Goal: Information Seeking & Learning: Learn about a topic

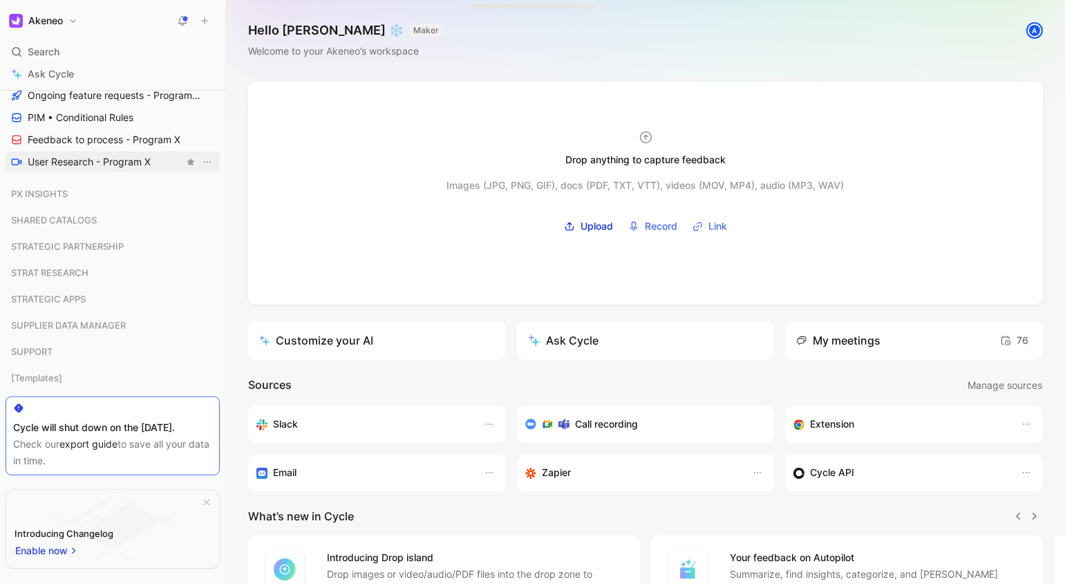
scroll to position [1081, 0]
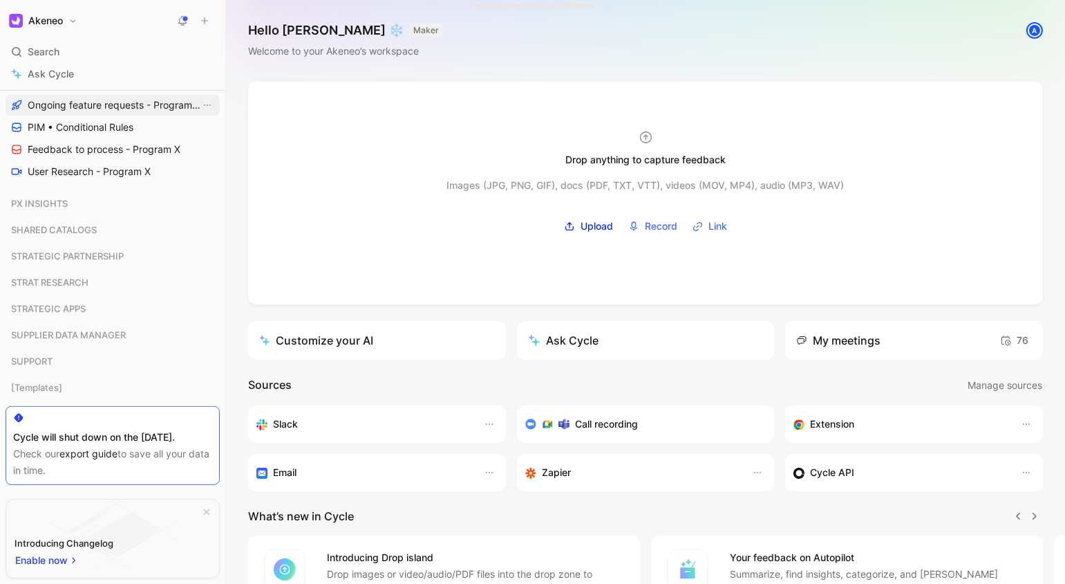
click at [97, 109] on span "Ongoing feature requests - Program X" at bounding box center [114, 105] width 173 height 14
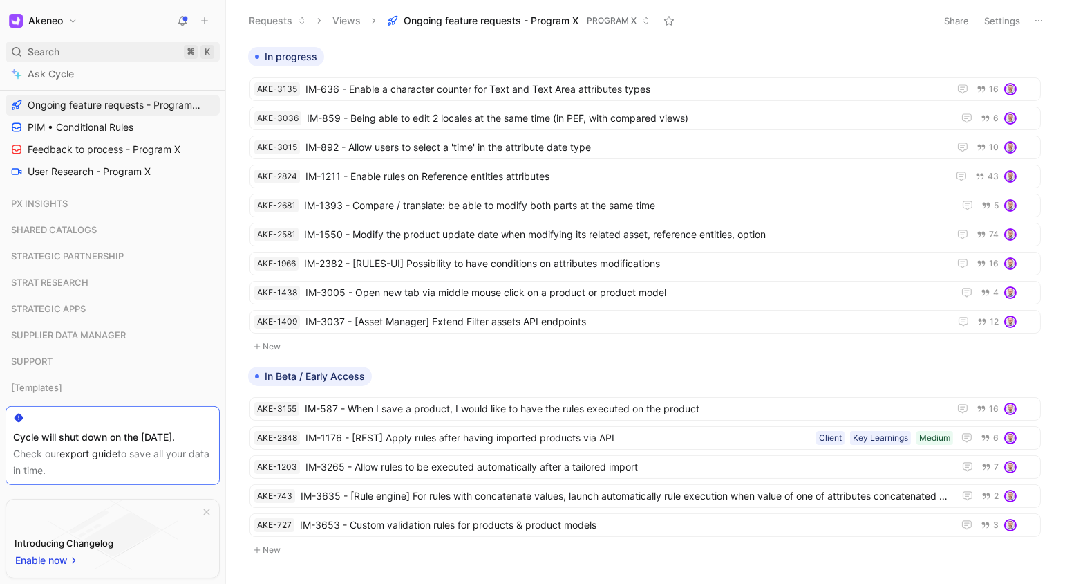
click at [102, 51] on div "Search ⌘ K" at bounding box center [113, 51] width 214 height 21
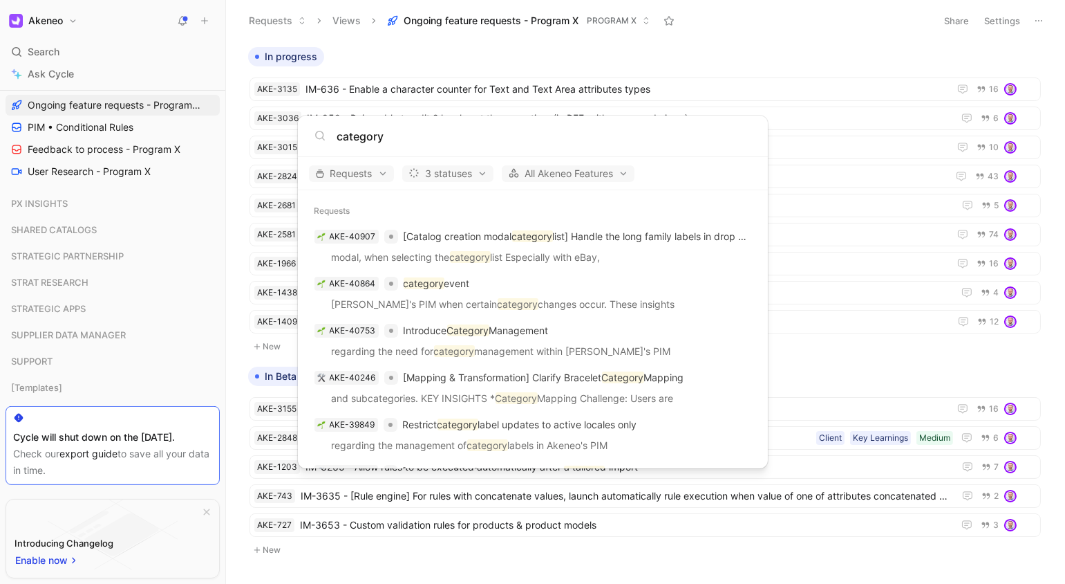
type input "category"
click at [171, 248] on body "Akeneo Search ⌘ K Ask Cycle Workspace Favorites All Feature Requests All Produc…" at bounding box center [532, 292] width 1065 height 584
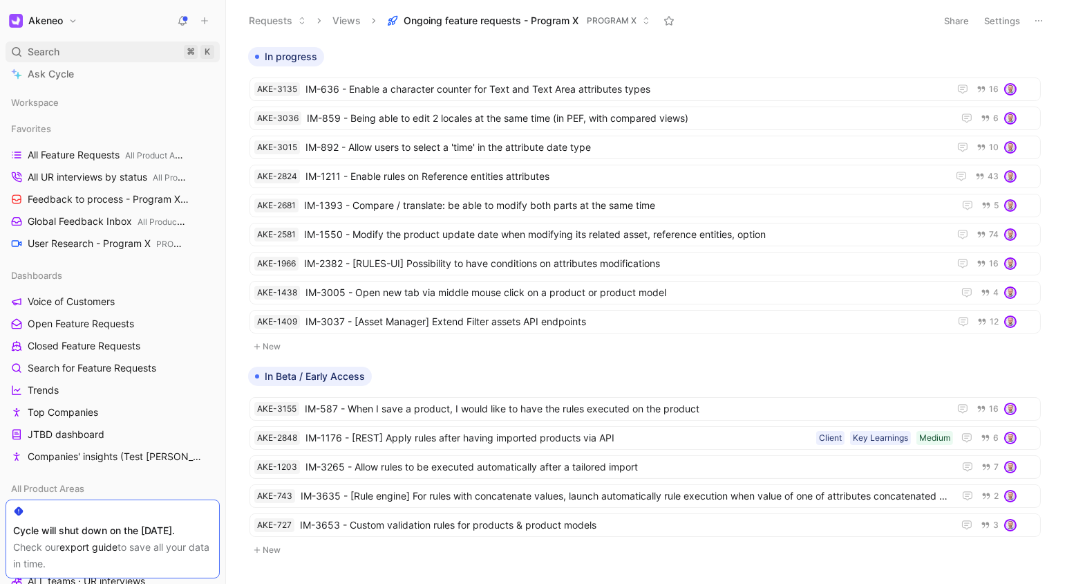
click at [94, 46] on div "Search ⌘ K" at bounding box center [113, 51] width 214 height 21
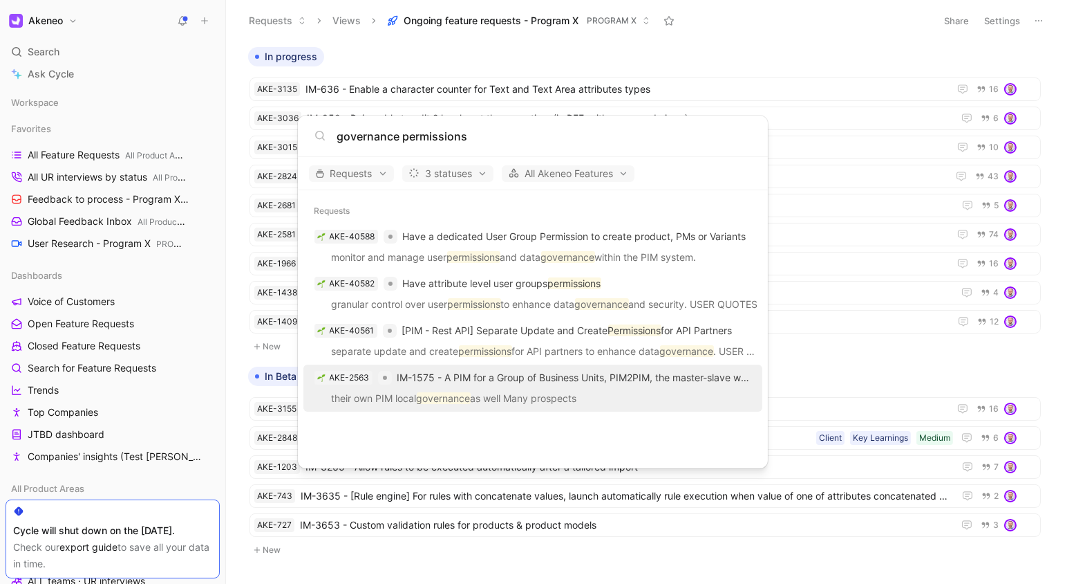
type input "governance permissions"
click at [531, 387] on div "AKE-2563 IM-1575 - A PIM for a Group of Business Units, PIM2PIM, the master-sla…" at bounding box center [533, 377] width 451 height 25
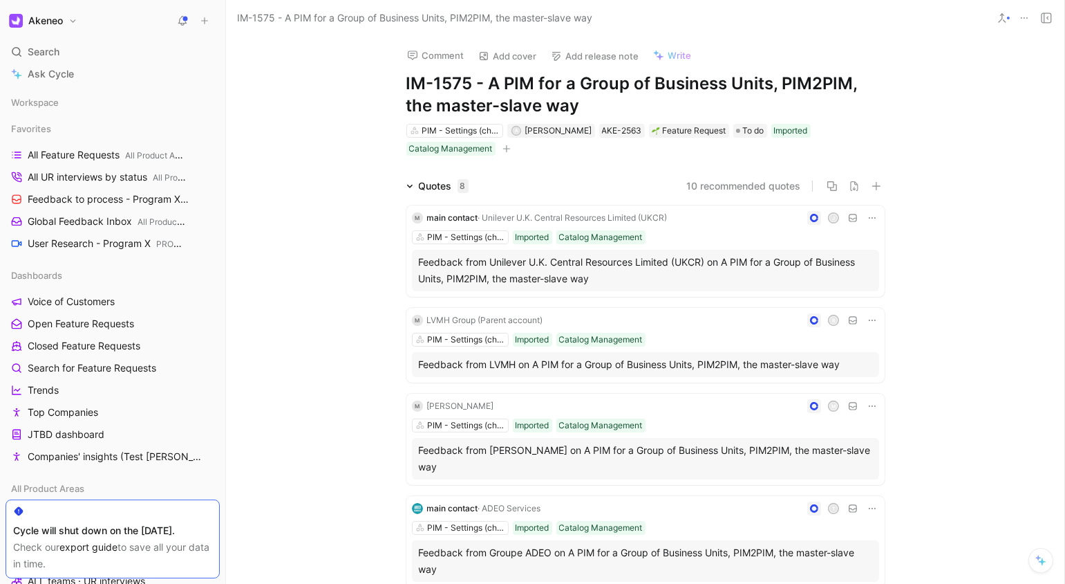
click at [308, 90] on div "Comment Add cover Add release note Write IM-1575 - A PIM for a Group of Busines…" at bounding box center [645, 310] width 839 height 548
click at [326, 156] on div "Comment Add cover Add release note Write IM-1575 - A PIM for a Group of Busines…" at bounding box center [645, 310] width 839 height 548
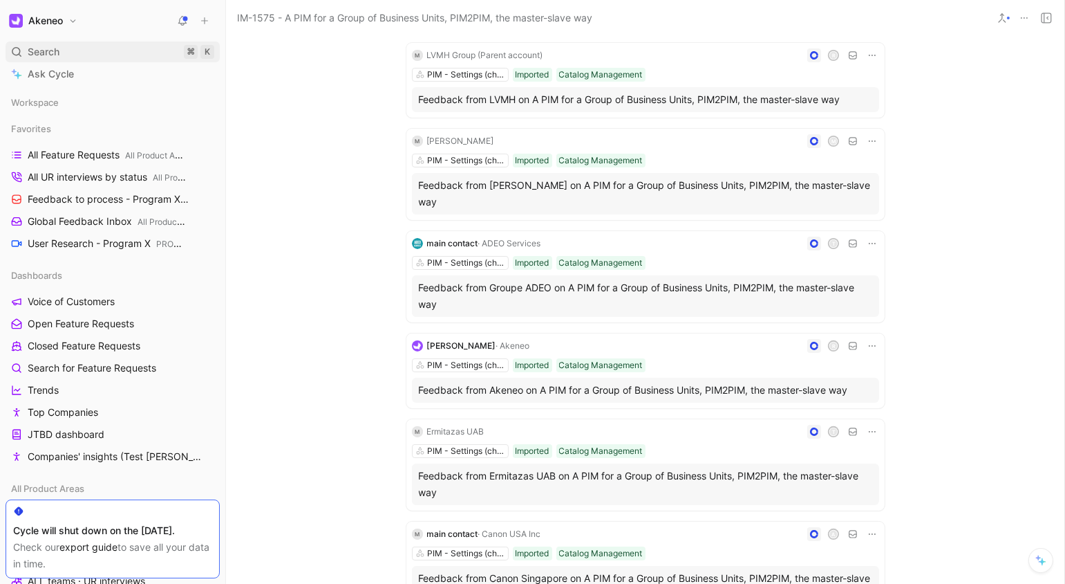
click at [45, 48] on span "Search" at bounding box center [44, 52] width 32 height 17
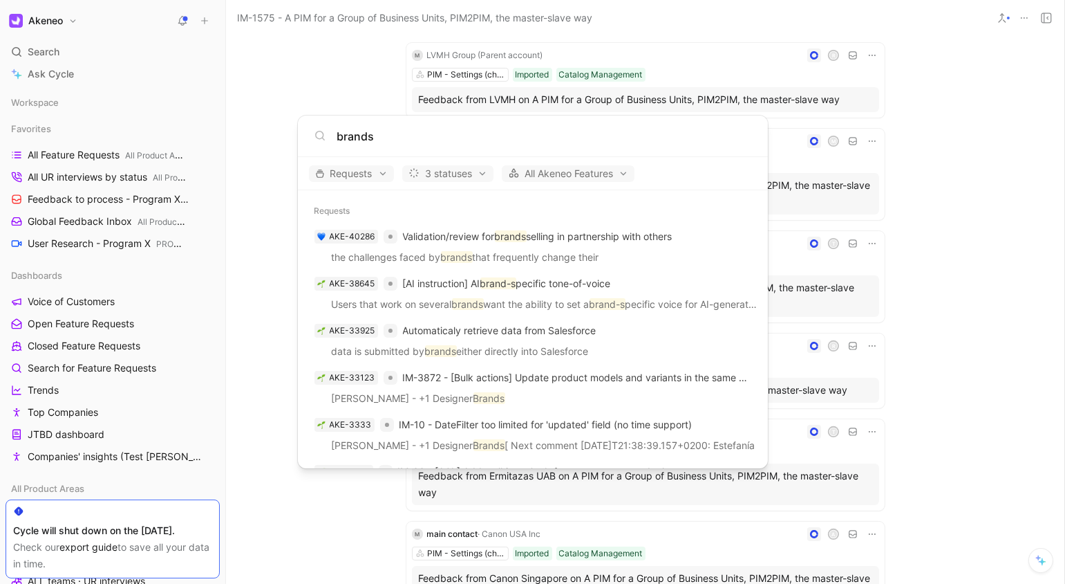
click at [642, 125] on div "brands" at bounding box center [533, 135] width 470 height 41
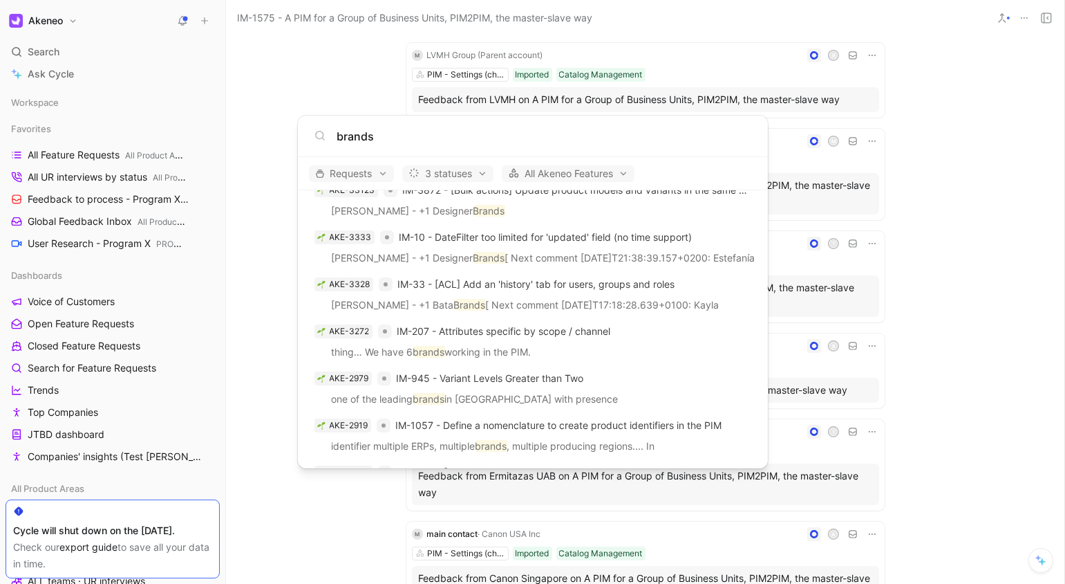
scroll to position [0, 0]
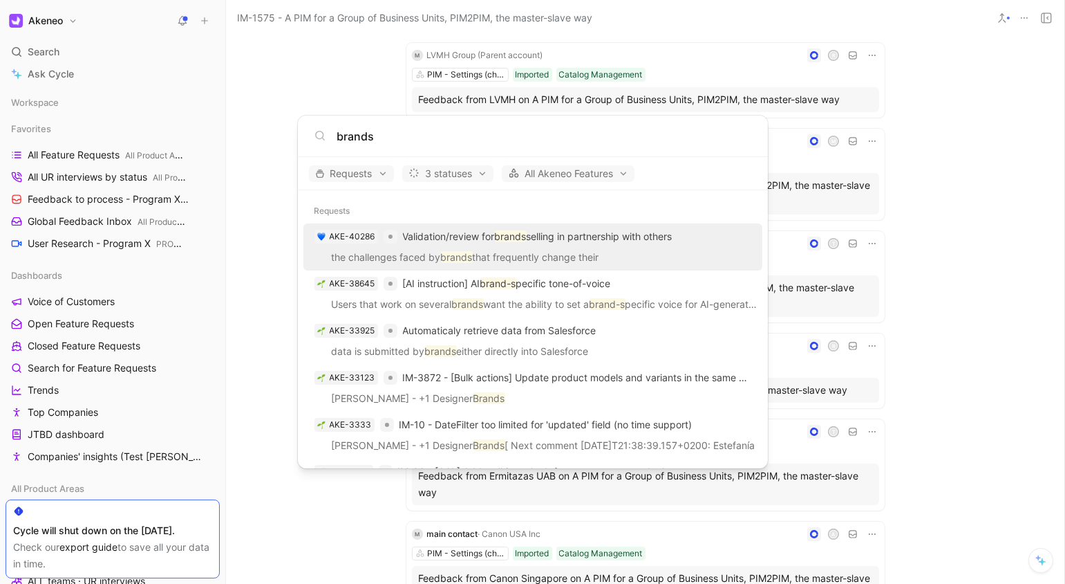
click at [438, 138] on input "brands" at bounding box center [544, 136] width 415 height 17
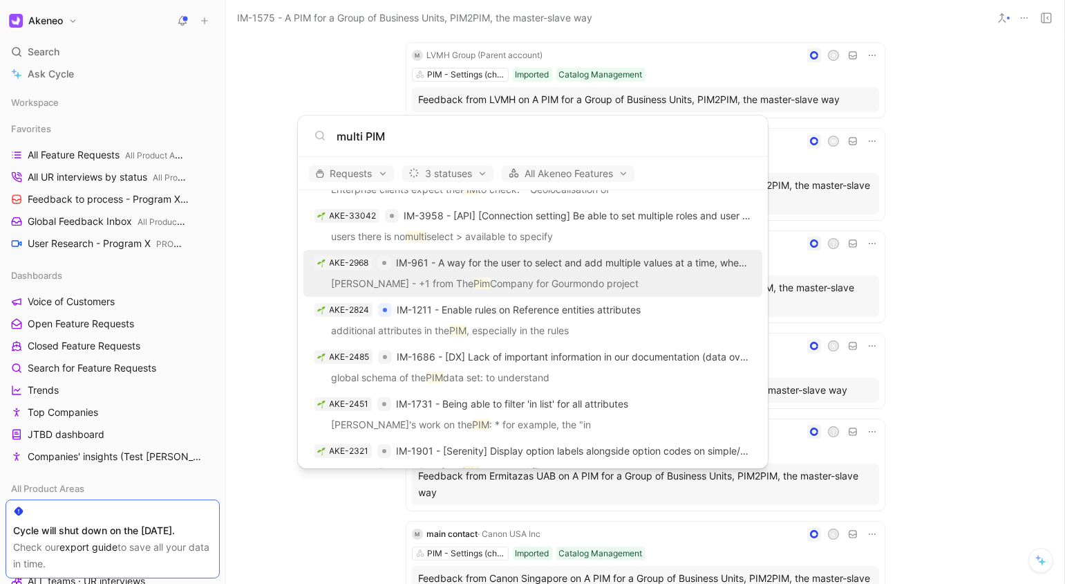
scroll to position [252, 0]
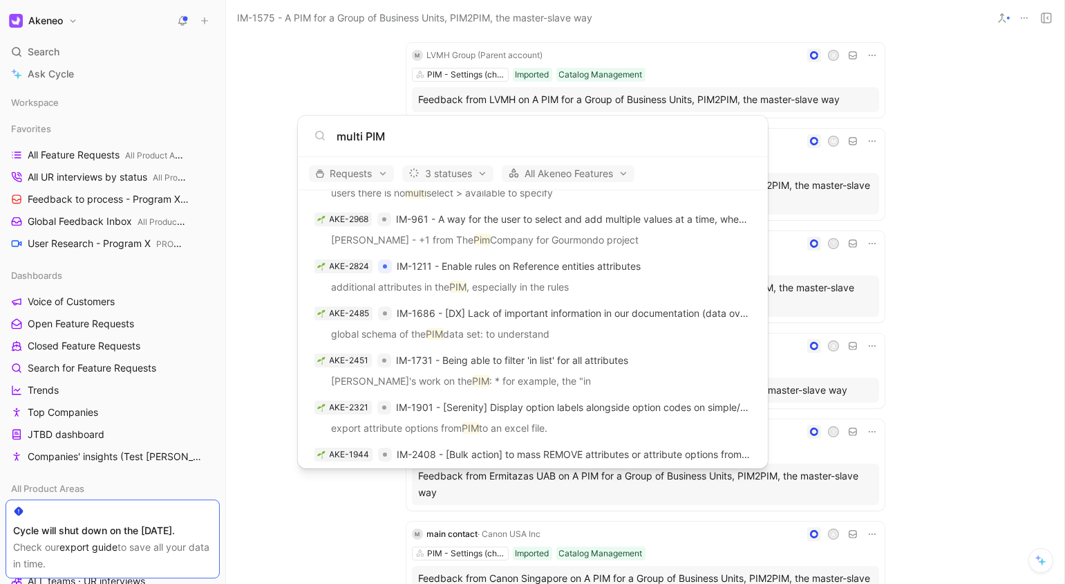
type input "multi PIM"
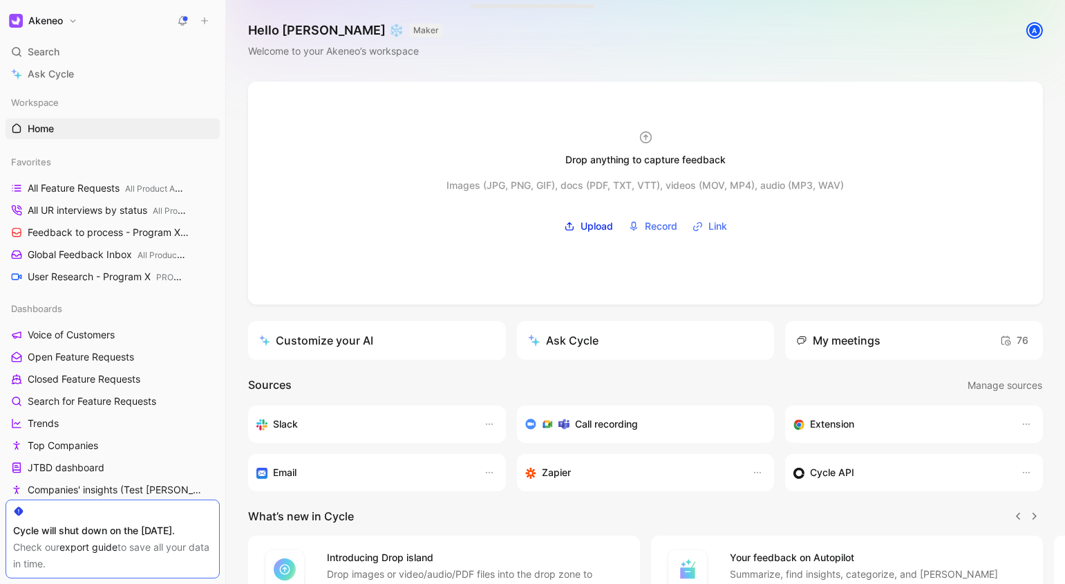
click at [810, 64] on div "Hello Christophe ❄️ MAKER Welcome to your Akeneo’s workspace A" at bounding box center [645, 41] width 839 height 82
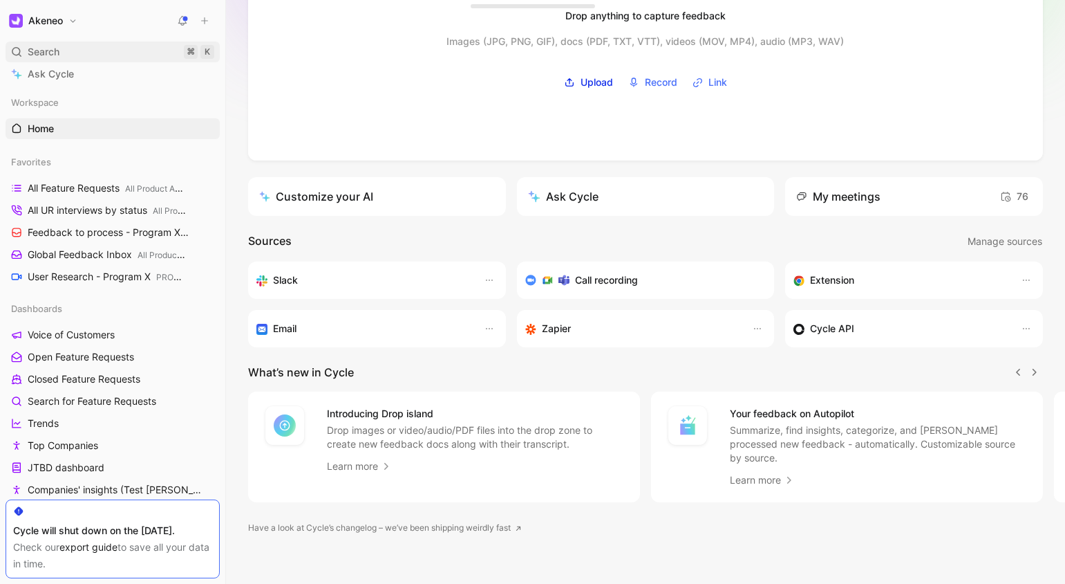
click at [138, 50] on div "Search ⌘ K" at bounding box center [113, 51] width 214 height 21
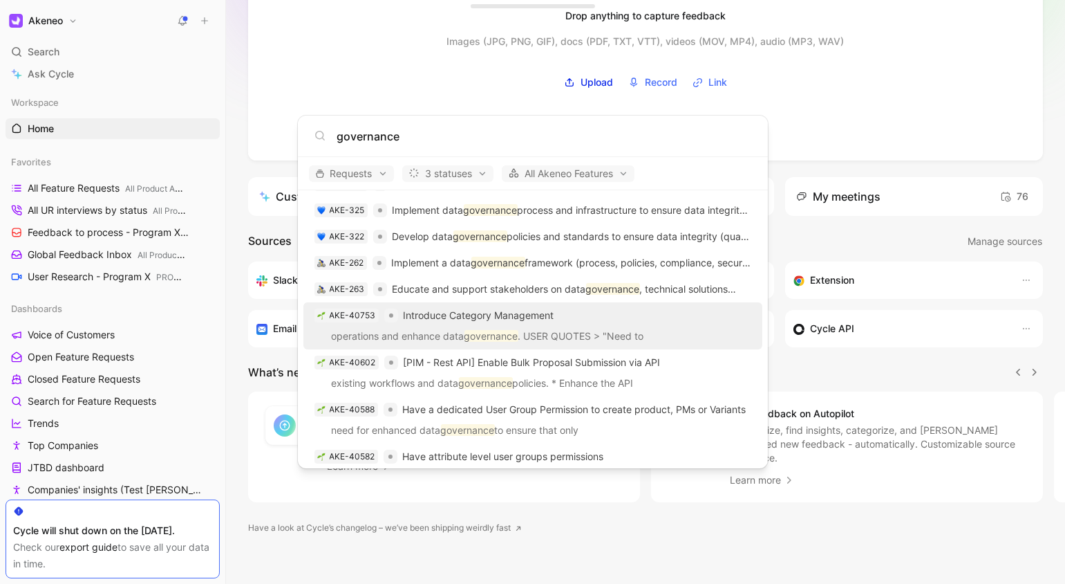
scroll to position [115, 0]
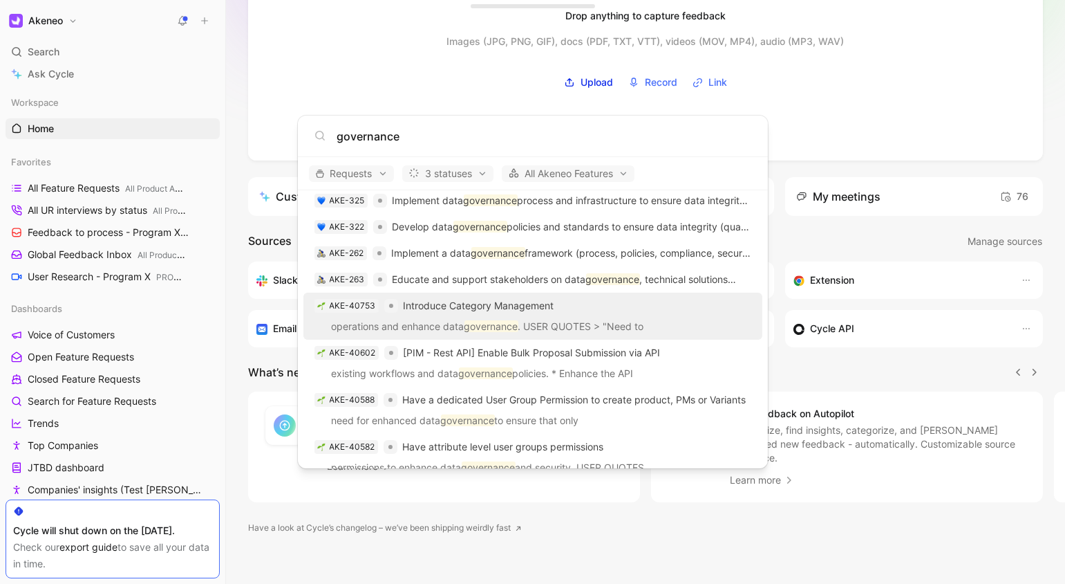
type input "governance"
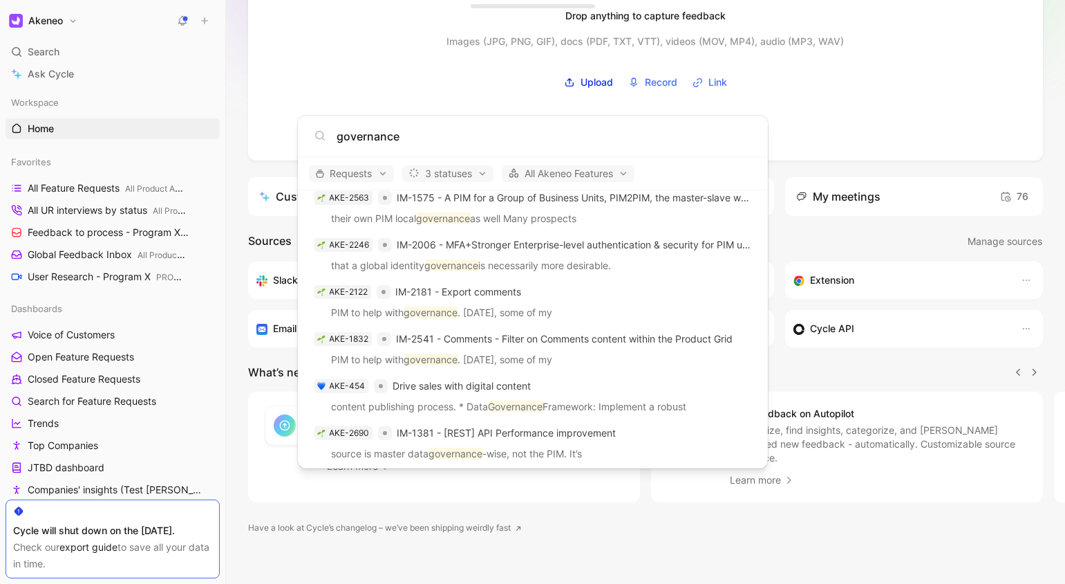
scroll to position [0, 0]
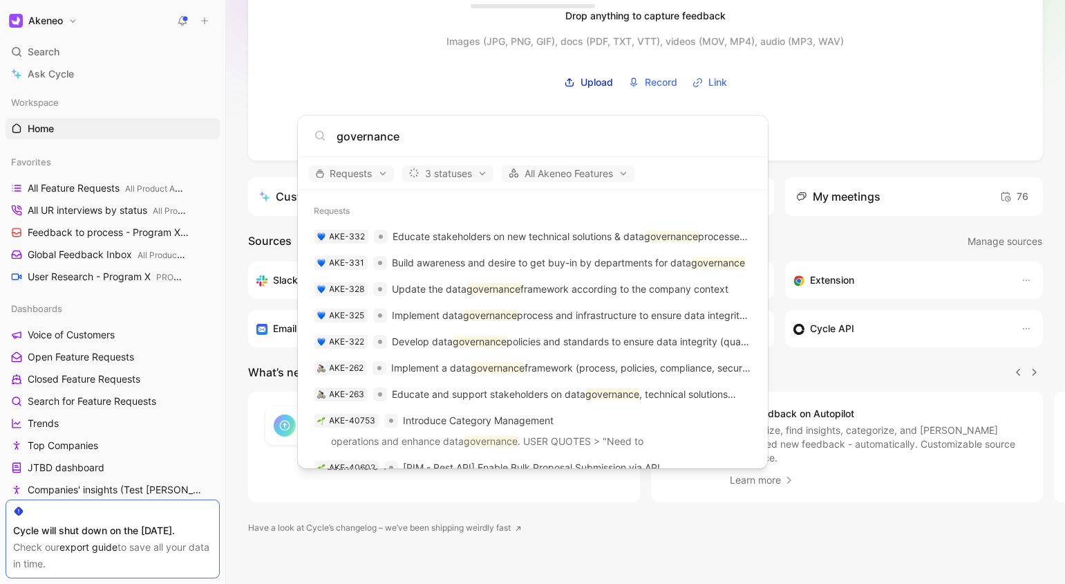
click at [476, 129] on input "governance" at bounding box center [544, 136] width 415 height 17
click at [476, 130] on input "governance" at bounding box center [544, 136] width 415 height 17
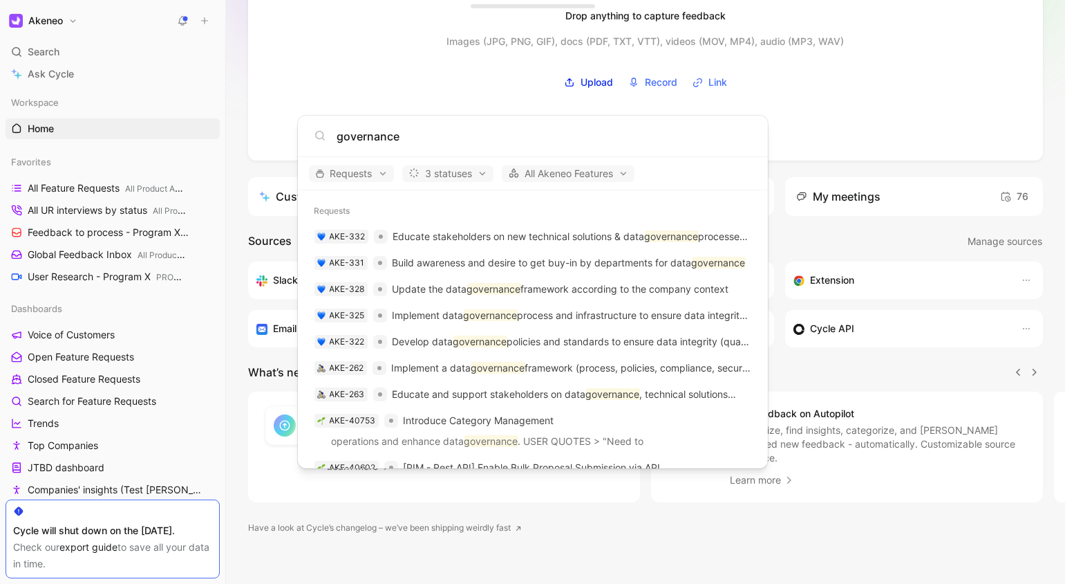
click at [476, 130] on input "governance" at bounding box center [544, 136] width 415 height 17
click at [508, 142] on input "governance" at bounding box center [544, 136] width 415 height 17
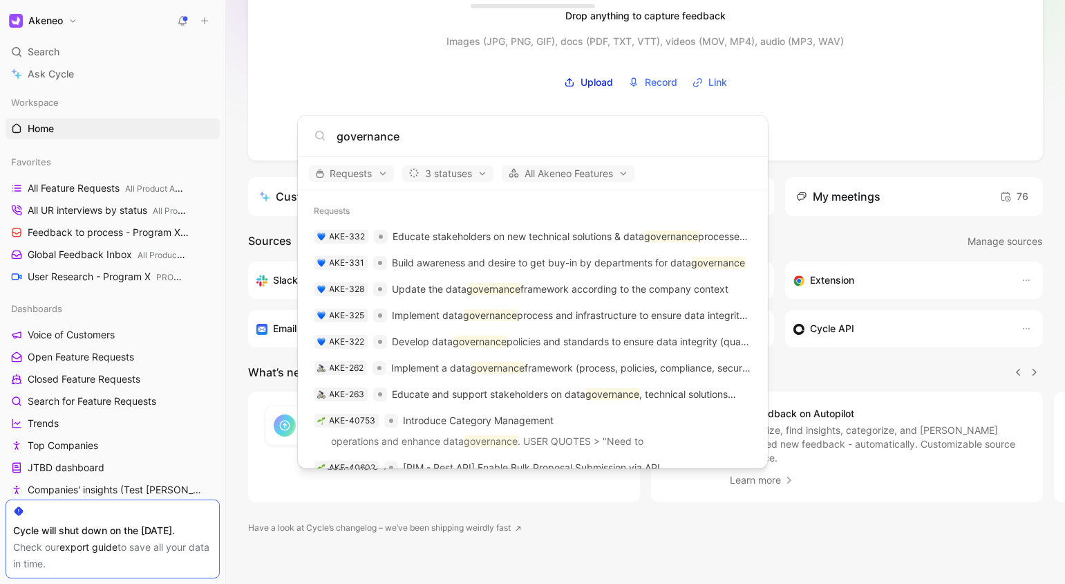
click at [508, 142] on input "governance" at bounding box center [544, 136] width 415 height 17
click at [427, 145] on div "governance" at bounding box center [533, 135] width 470 height 41
click at [436, 138] on input "governance" at bounding box center [544, 136] width 415 height 17
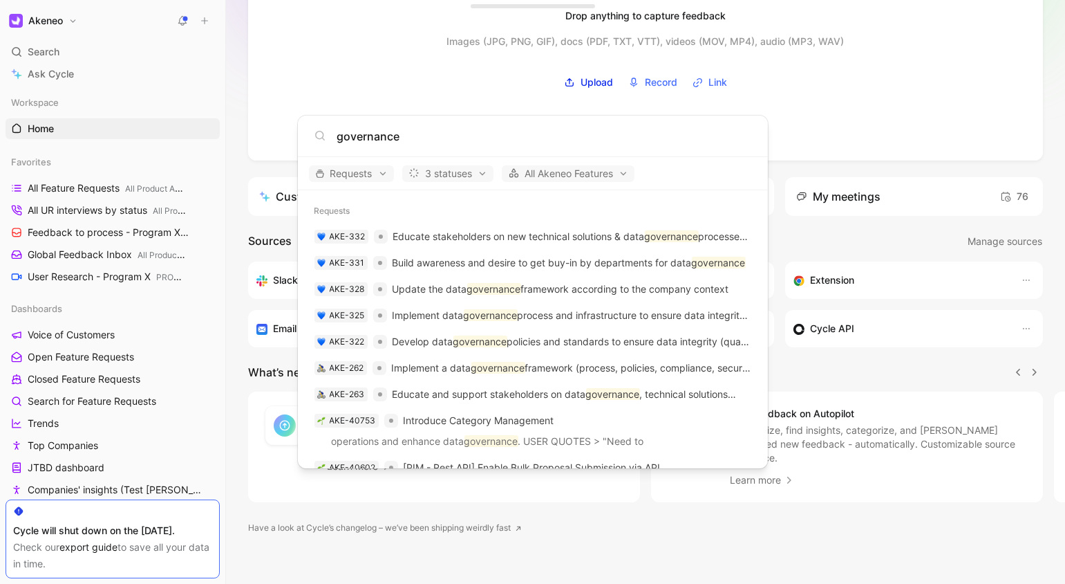
click at [436, 138] on input "governance" at bounding box center [544, 136] width 415 height 17
click at [349, 177] on span "Requests" at bounding box center [351, 173] width 73 height 17
click at [351, 172] on div at bounding box center [532, 292] width 1065 height 584
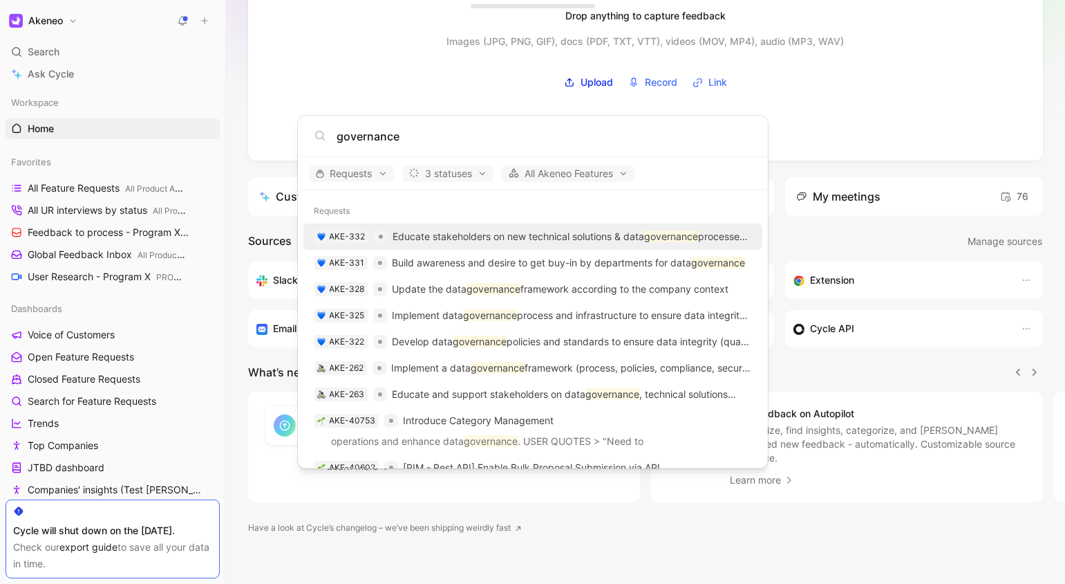
click at [239, 122] on body "Akeneo Search ⌘ K Ask Cycle Workspace Home G then H Favorites All Feature Reque…" at bounding box center [532, 292] width 1065 height 584
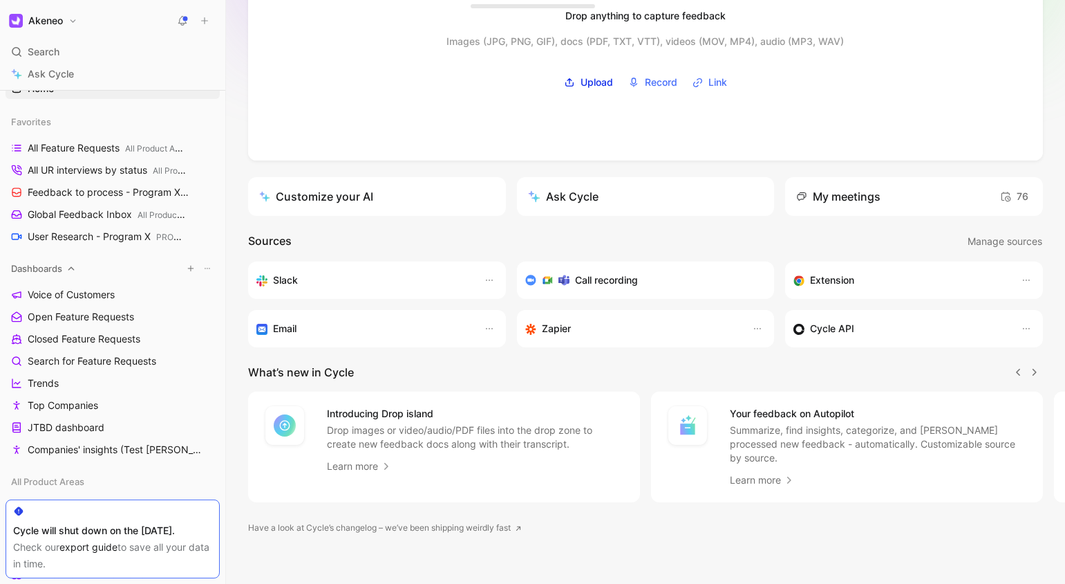
scroll to position [31, 0]
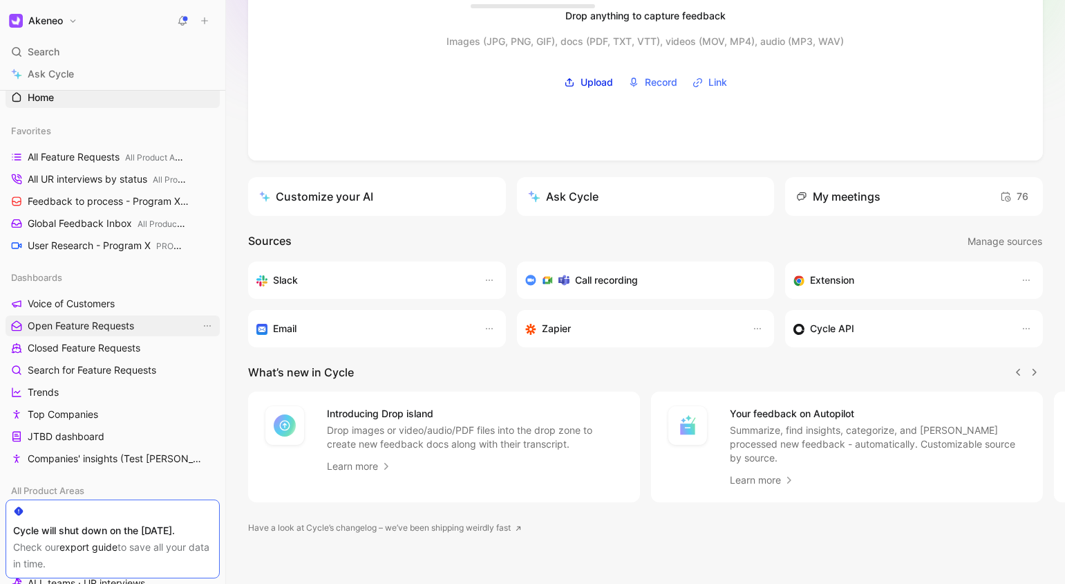
click at [109, 319] on span "Open Feature Requests" at bounding box center [81, 326] width 106 height 14
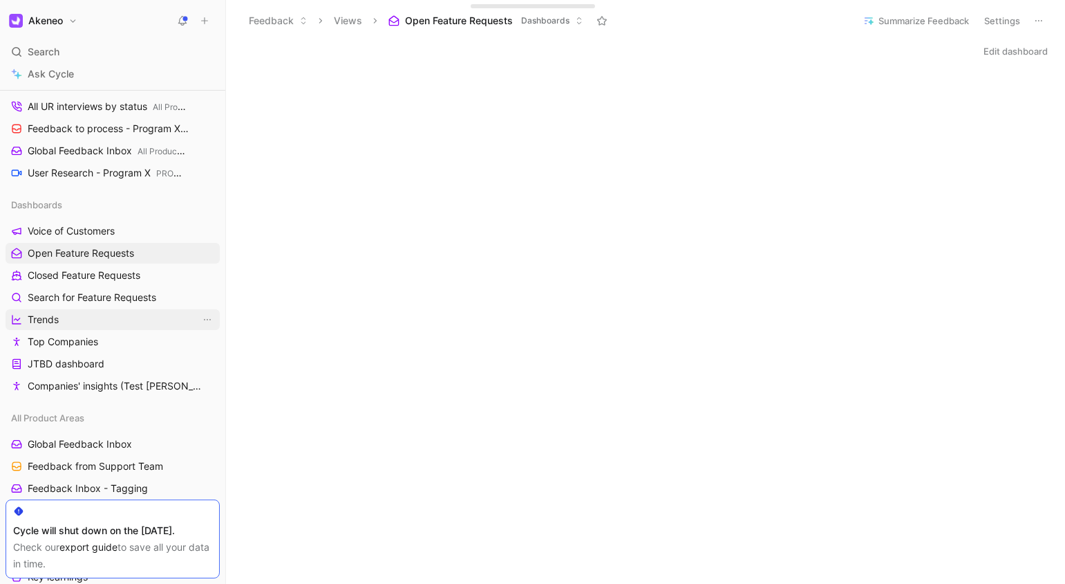
scroll to position [61, 0]
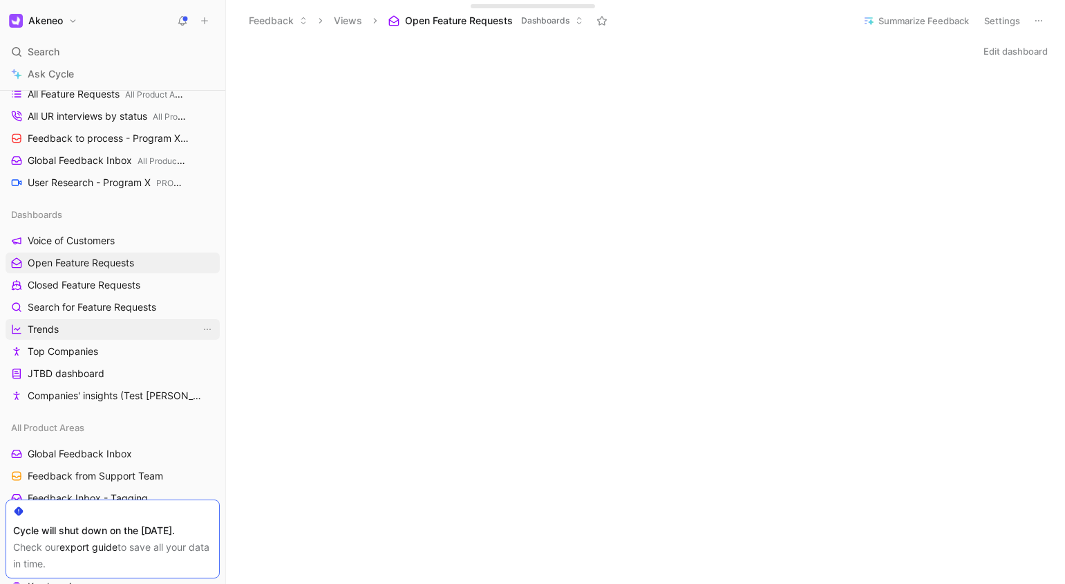
click at [77, 336] on link "Trends" at bounding box center [113, 329] width 214 height 21
click at [77, 342] on link "Top Companies" at bounding box center [113, 351] width 214 height 21
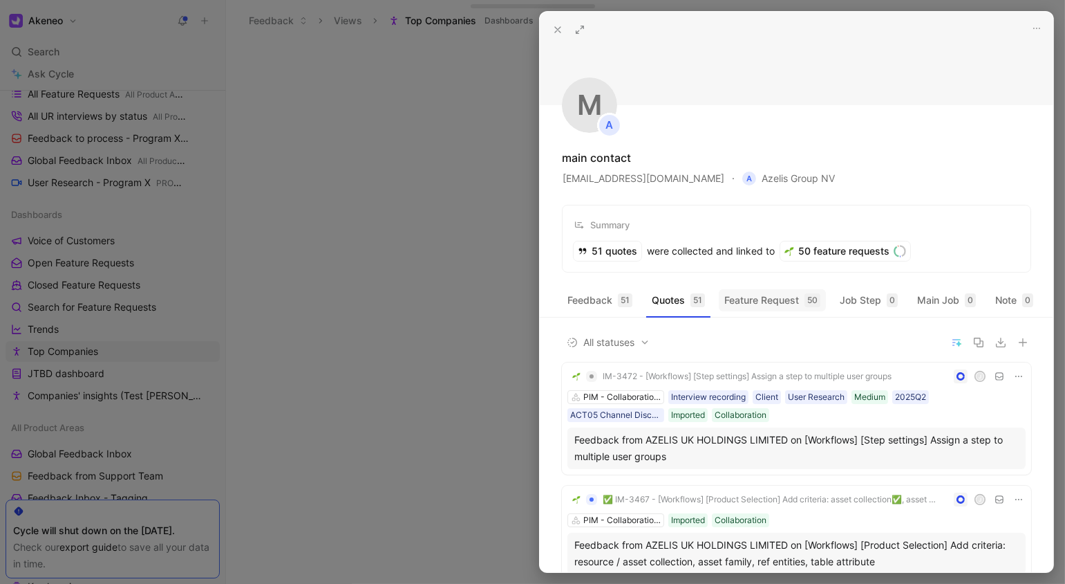
click at [774, 301] on button "Feature Request 50" at bounding box center [772, 300] width 107 height 22
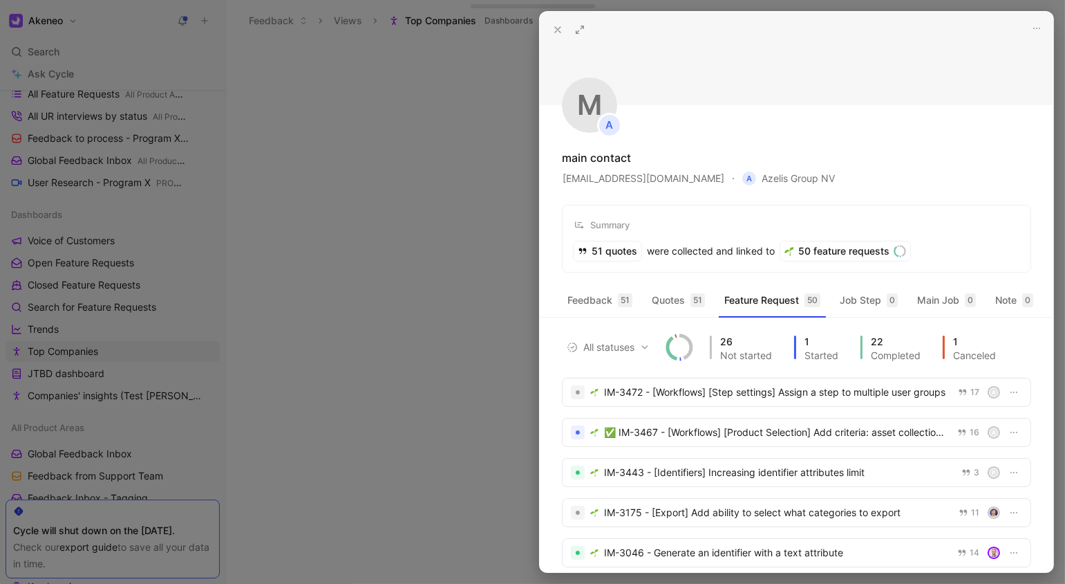
click at [816, 360] on div "Started" at bounding box center [822, 356] width 34 height 10
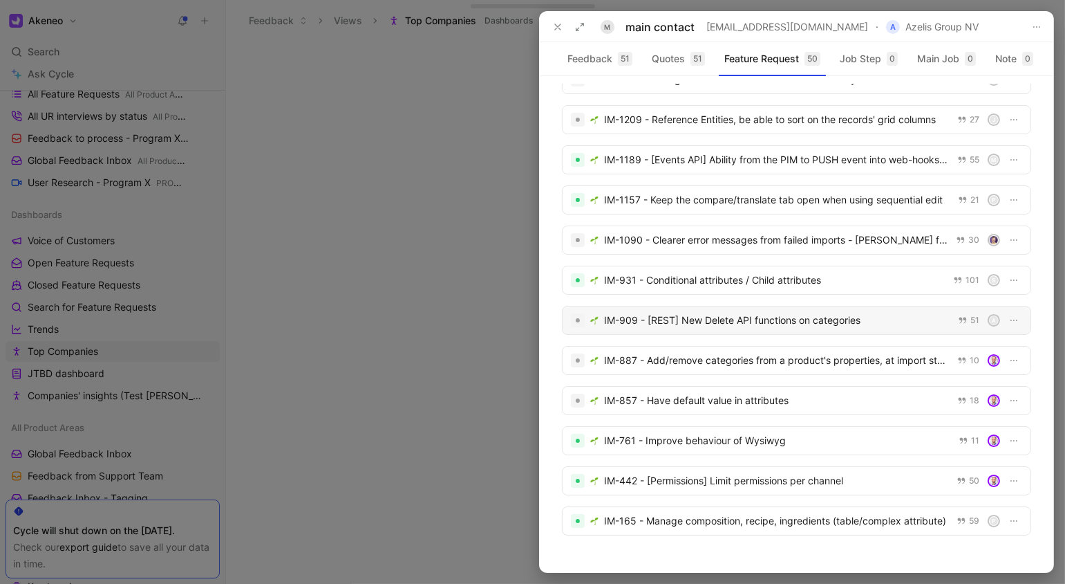
scroll to position [1613, 0]
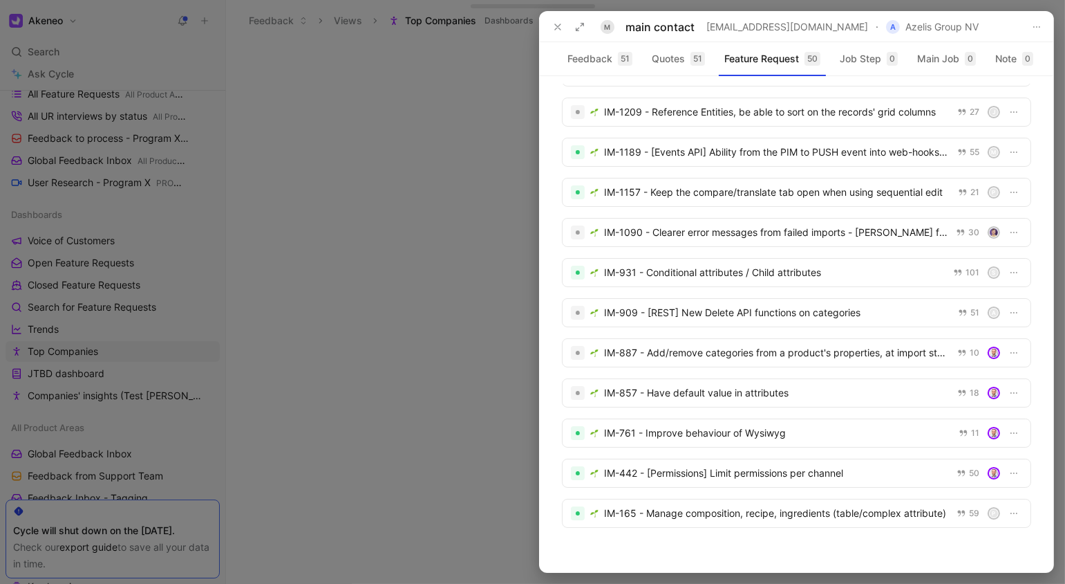
click at [365, 231] on div at bounding box center [532, 292] width 1065 height 584
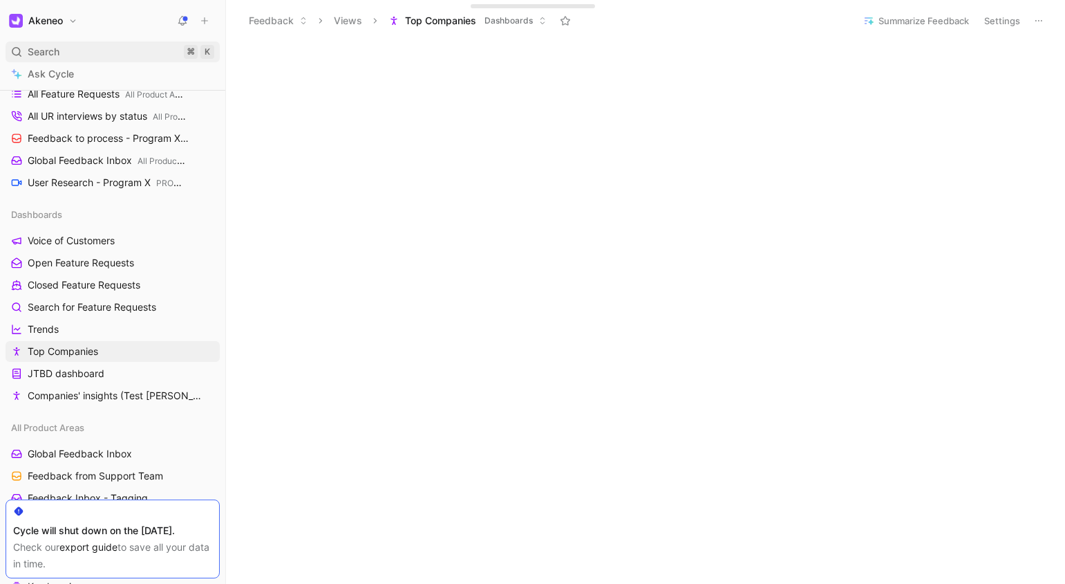
click at [80, 44] on div "Search ⌘ K" at bounding box center [113, 51] width 214 height 21
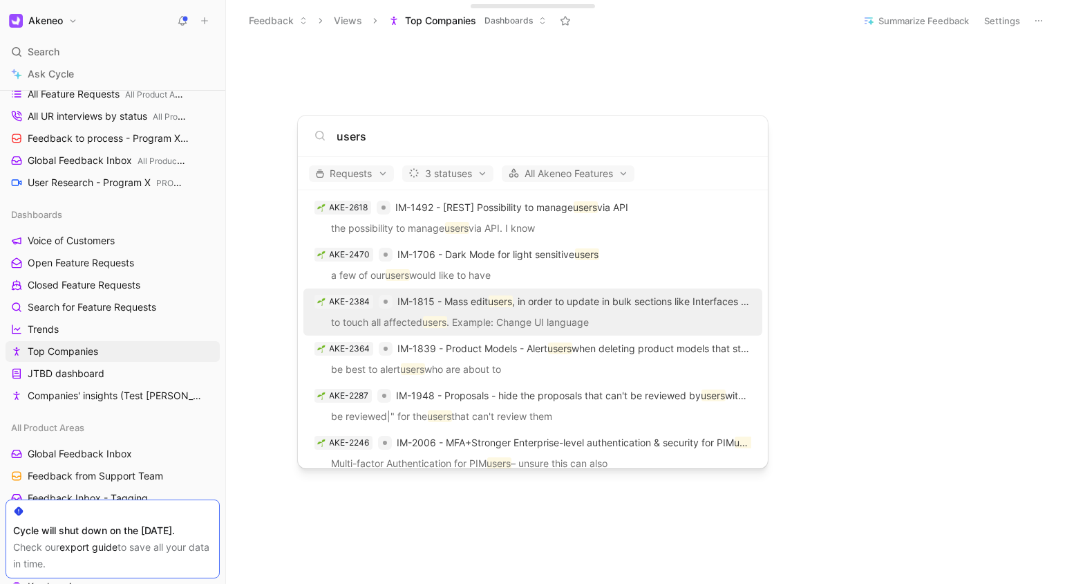
scroll to position [706, 0]
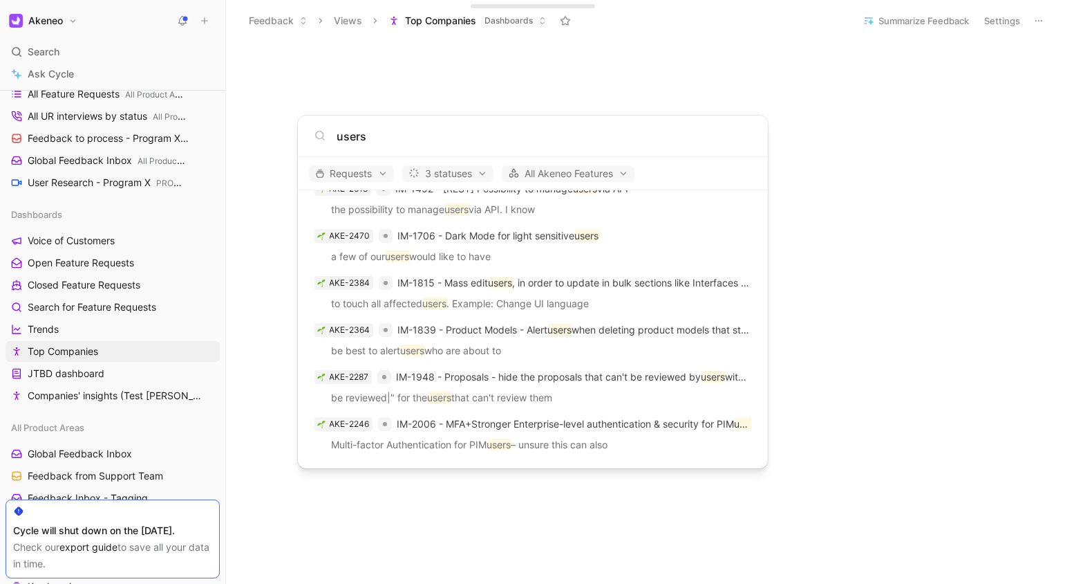
click at [472, 135] on input "users" at bounding box center [544, 136] width 415 height 17
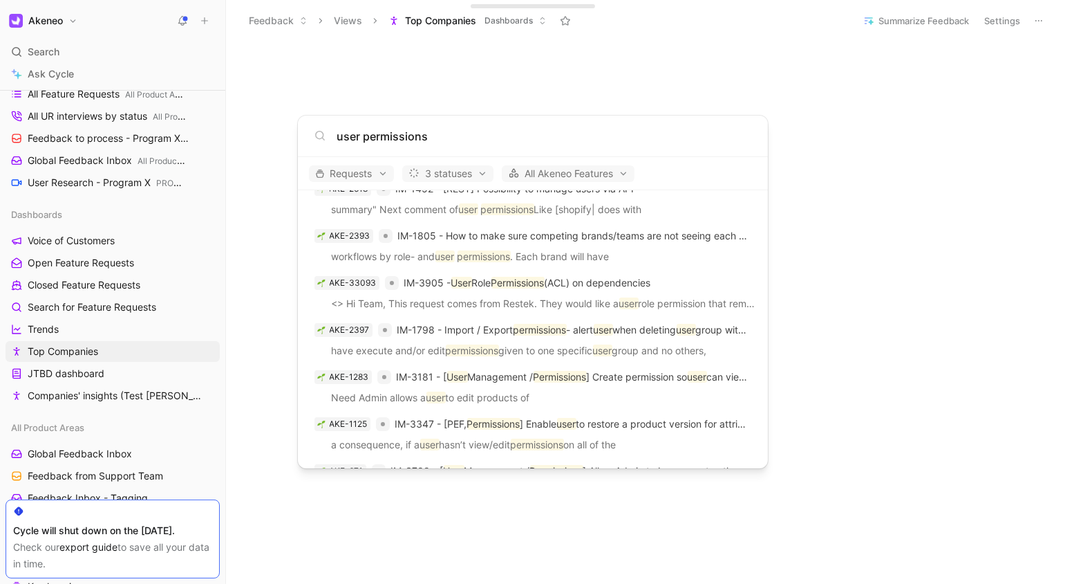
scroll to position [0, 0]
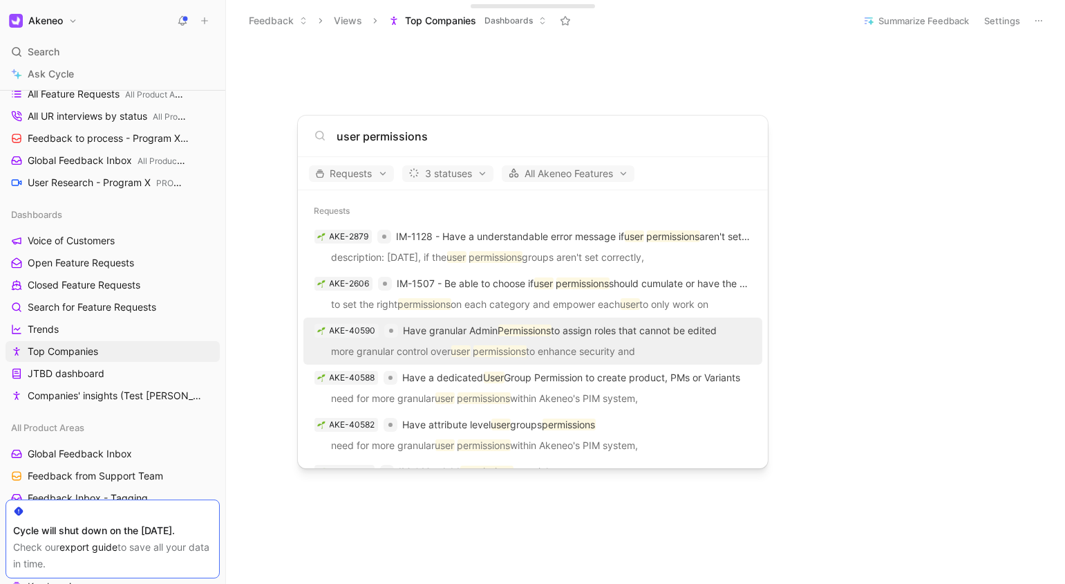
type input "user permissions"
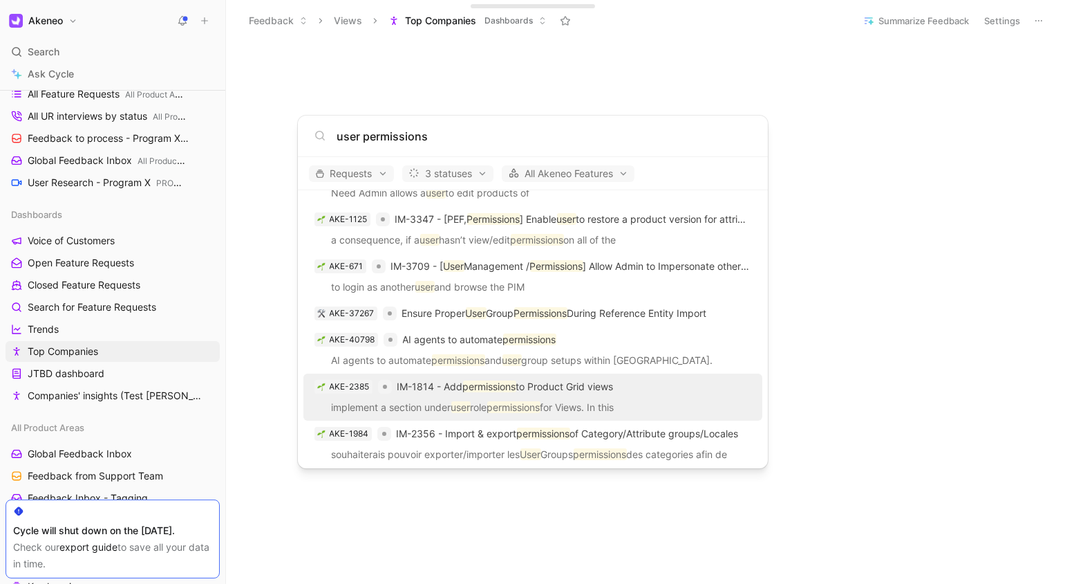
scroll to position [685, 0]
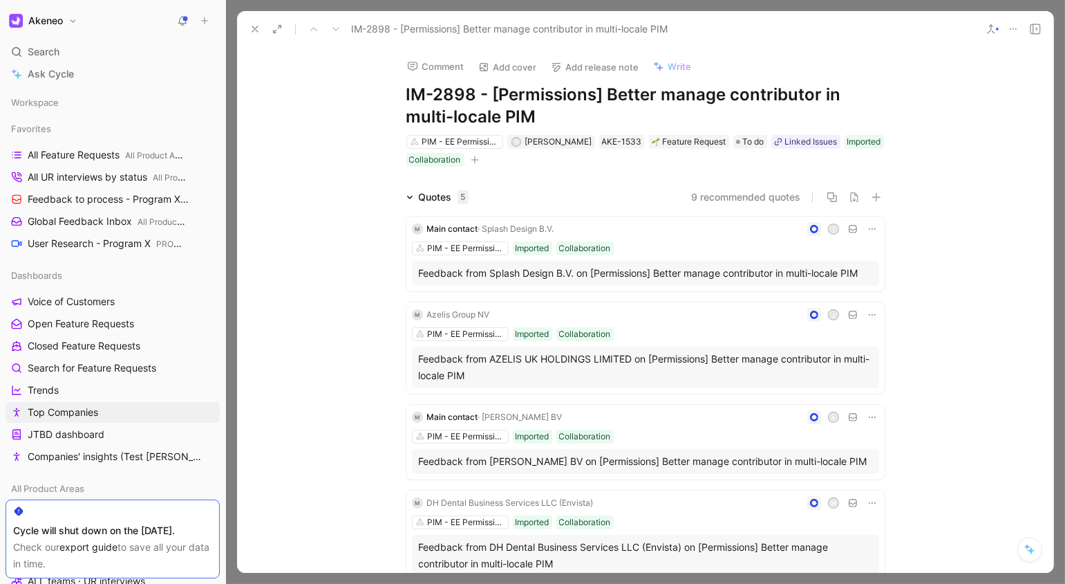
scroll to position [9, 0]
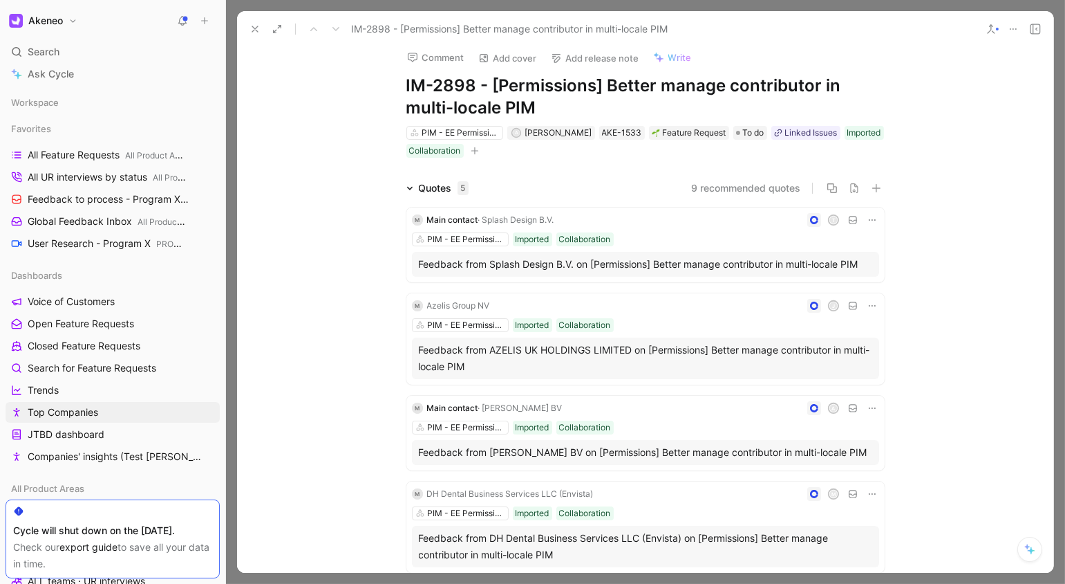
click at [726, 97] on h1 "IM-2898 - [Permissions] Better manage contributor in multi-locale PIM" at bounding box center [646, 97] width 478 height 44
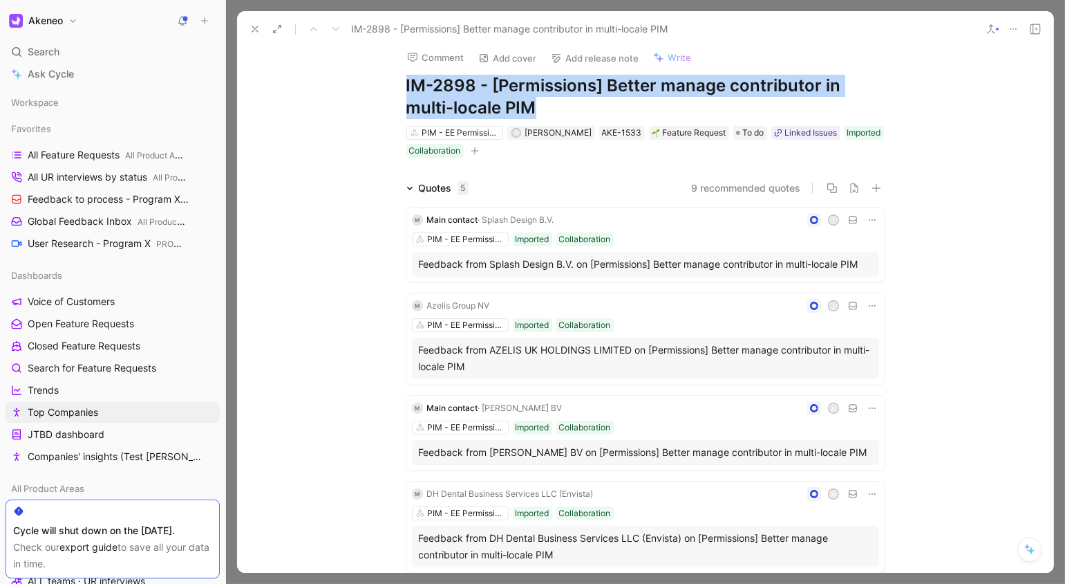
click at [726, 97] on h1 "IM-2898 - [Permissions] Better manage contributor in multi-locale PIM" at bounding box center [646, 97] width 478 height 44
click at [789, 98] on h1 "IM-2898 - [Permissions] Better manage contributor in multi-locale PIM" at bounding box center [646, 97] width 478 height 44
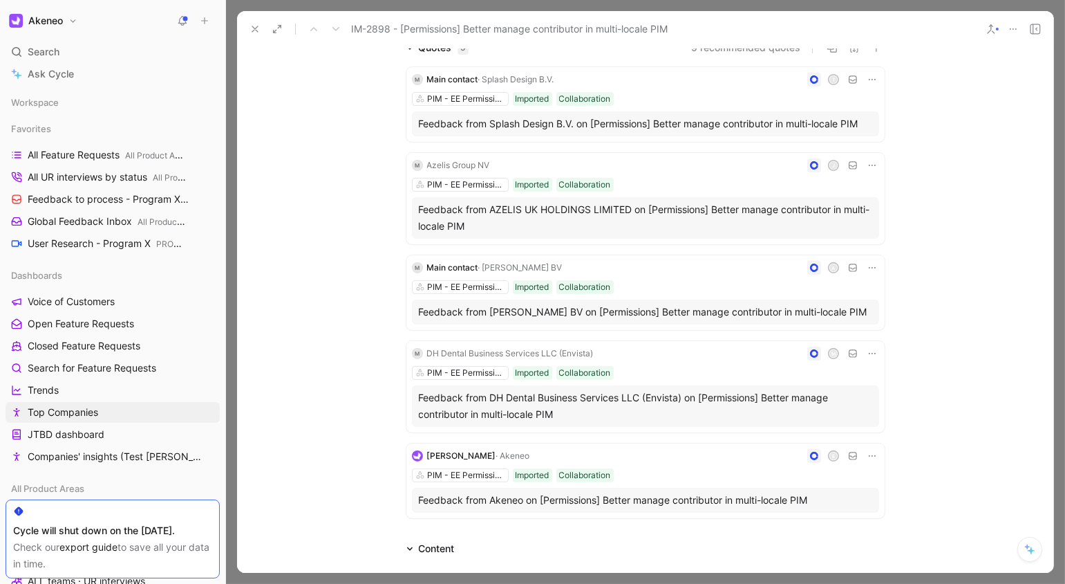
scroll to position [483, 0]
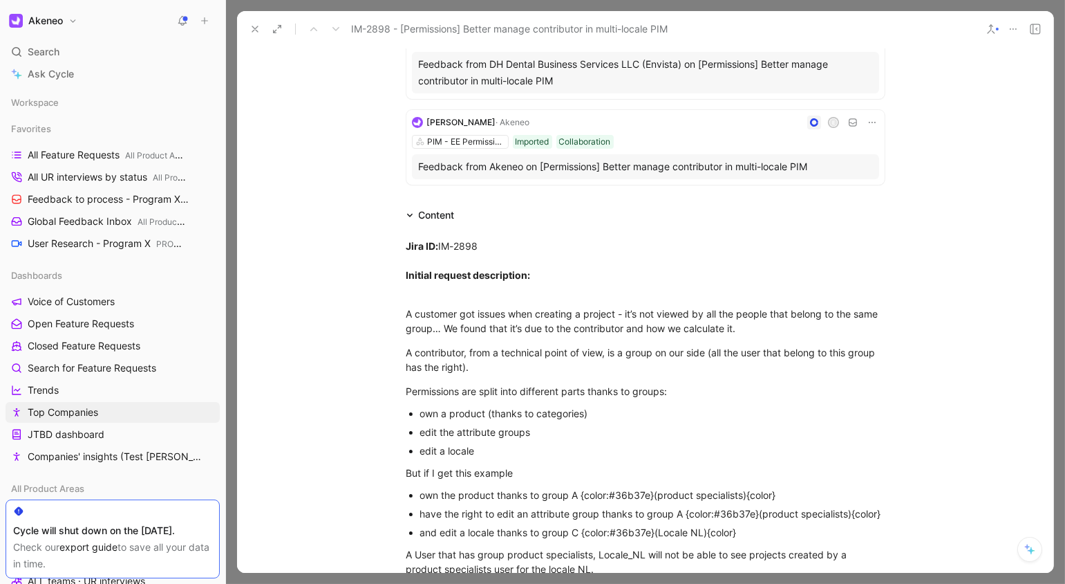
click at [1054, 7] on div at bounding box center [645, 292] width 839 height 584
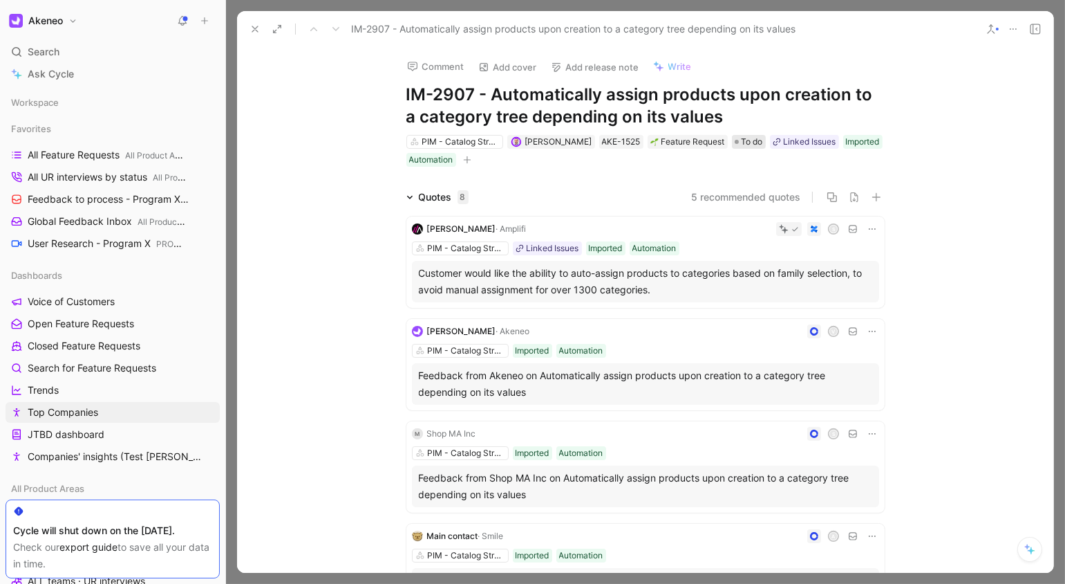
click at [747, 144] on span "To do" at bounding box center [752, 142] width 21 height 14
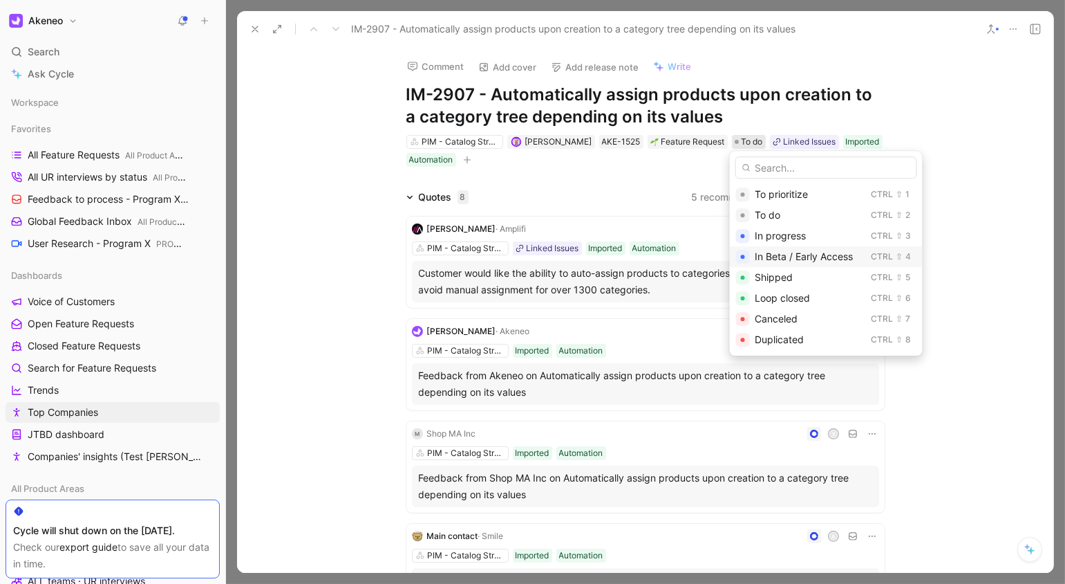
click at [825, 261] on span "In Beta / Early Access" at bounding box center [805, 256] width 98 height 12
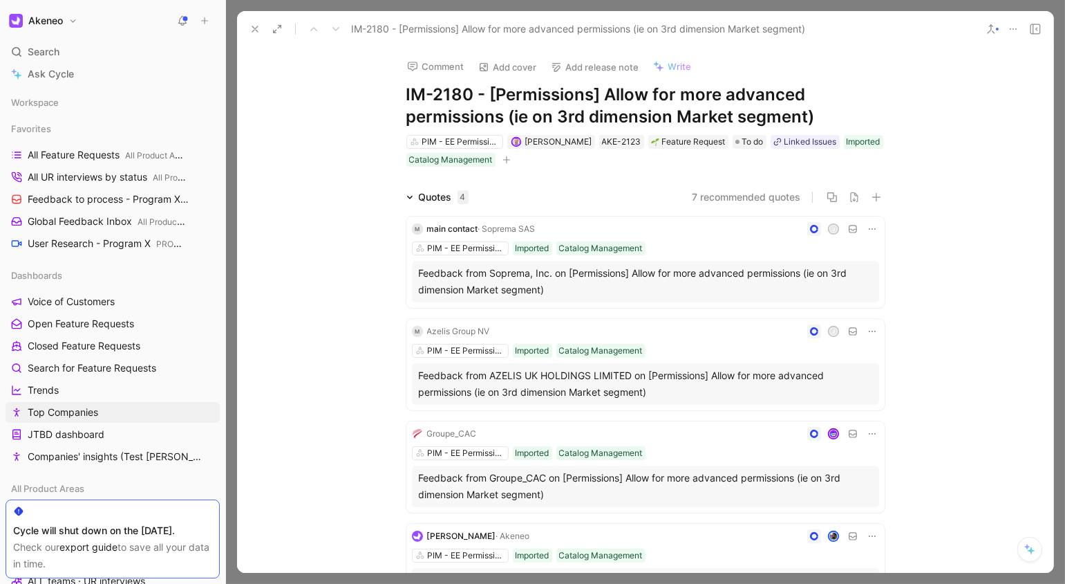
click at [261, 287] on div "Quotes 4 7 recommended quotes m main contact · Soprema SAS J PIM - EE Permissio…" at bounding box center [645, 404] width 817 height 431
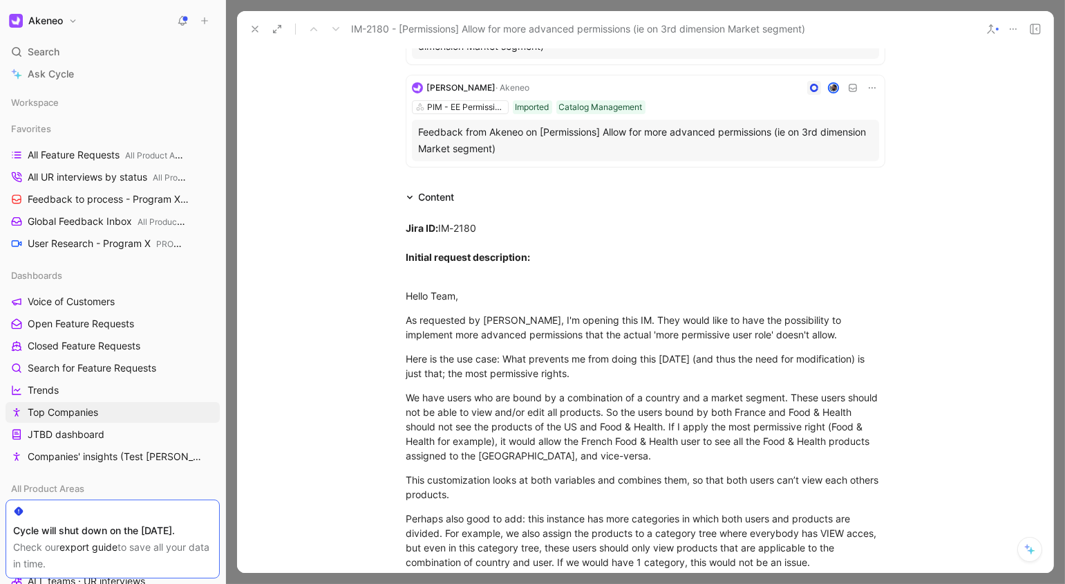
scroll to position [438, 0]
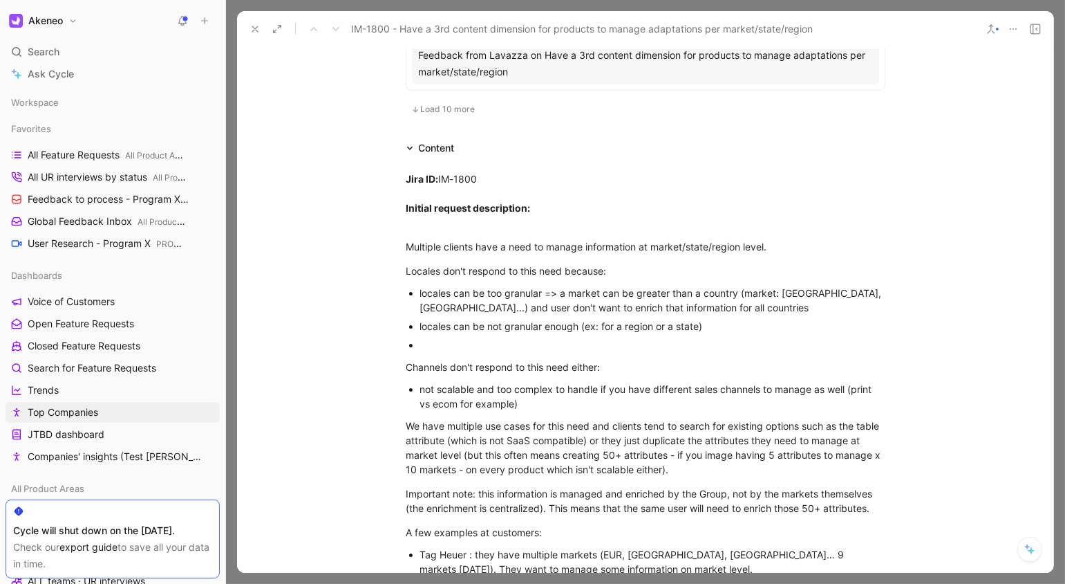
scroll to position [1149, 0]
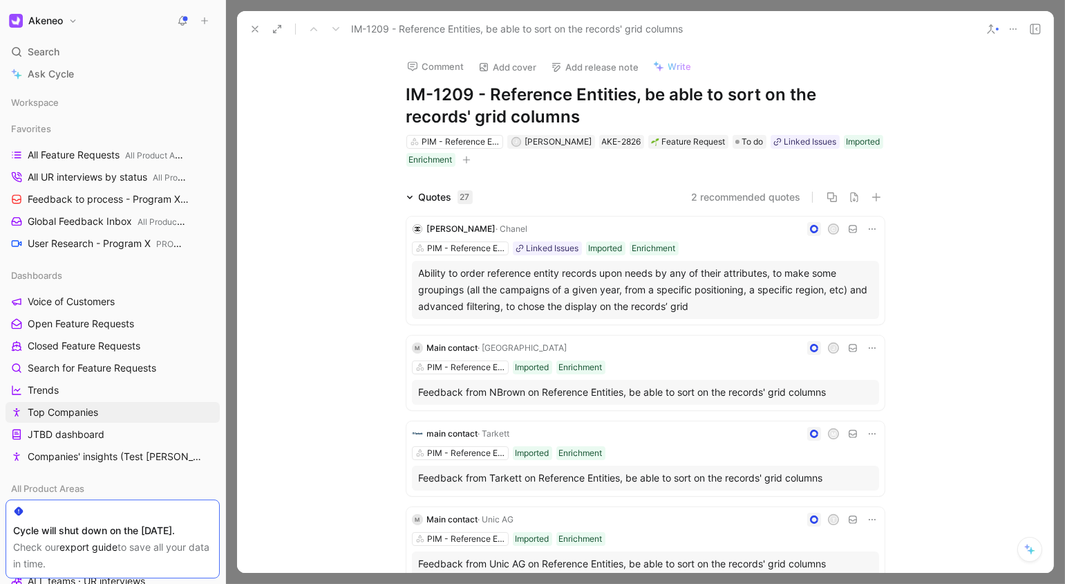
click at [980, 100] on div "Comment Add cover Add release note Write IM-1209 - Reference Entities, be able …" at bounding box center [645, 309] width 817 height 525
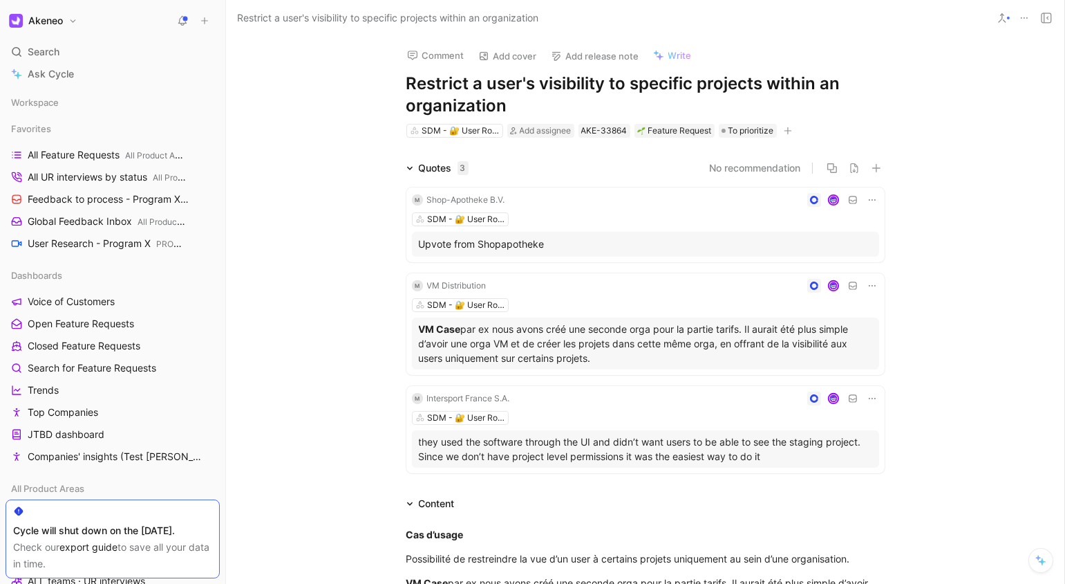
click at [909, 106] on div "Comment Add cover Add release note Write Restrict a user's visibility to specif…" at bounding box center [645, 310] width 839 height 548
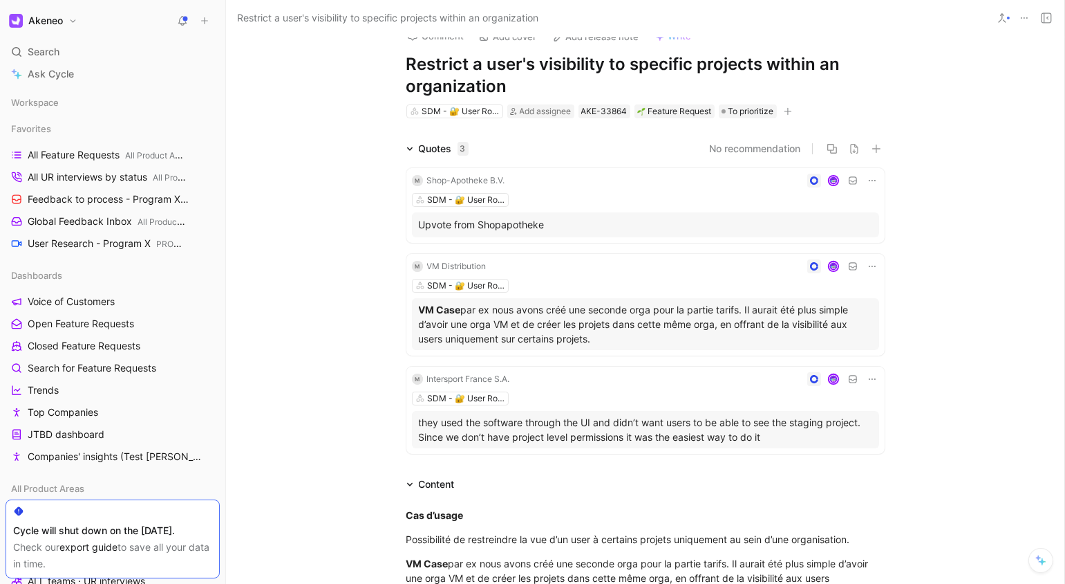
scroll to position [128, 0]
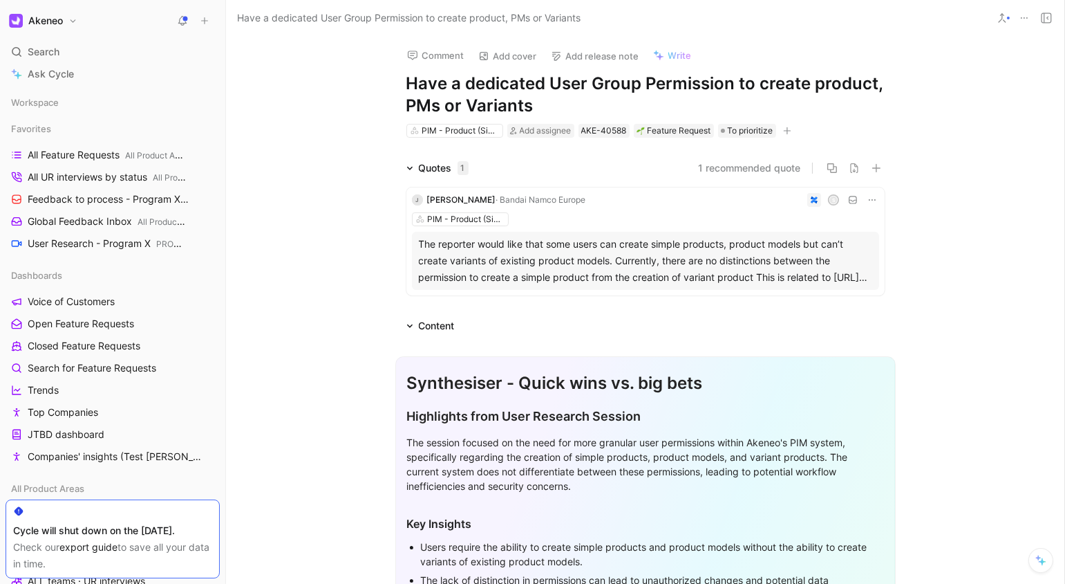
click at [952, 110] on div "Comment Add cover Add release note Write Have a dedicated User Group Permission…" at bounding box center [645, 310] width 839 height 548
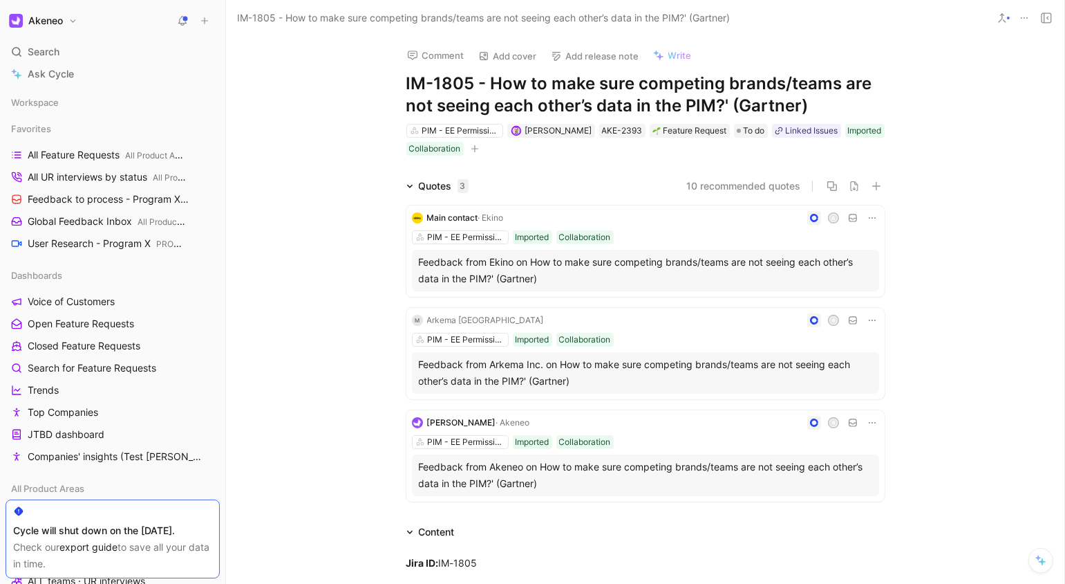
click at [1007, 102] on div "Comment Add cover Add release note Write IM-1805 - How to make sure competing b…" at bounding box center [645, 310] width 839 height 548
click at [1010, 96] on div "Comment Add cover Add release note Write IM-1805 - How to make sure competing b…" at bounding box center [645, 310] width 839 height 548
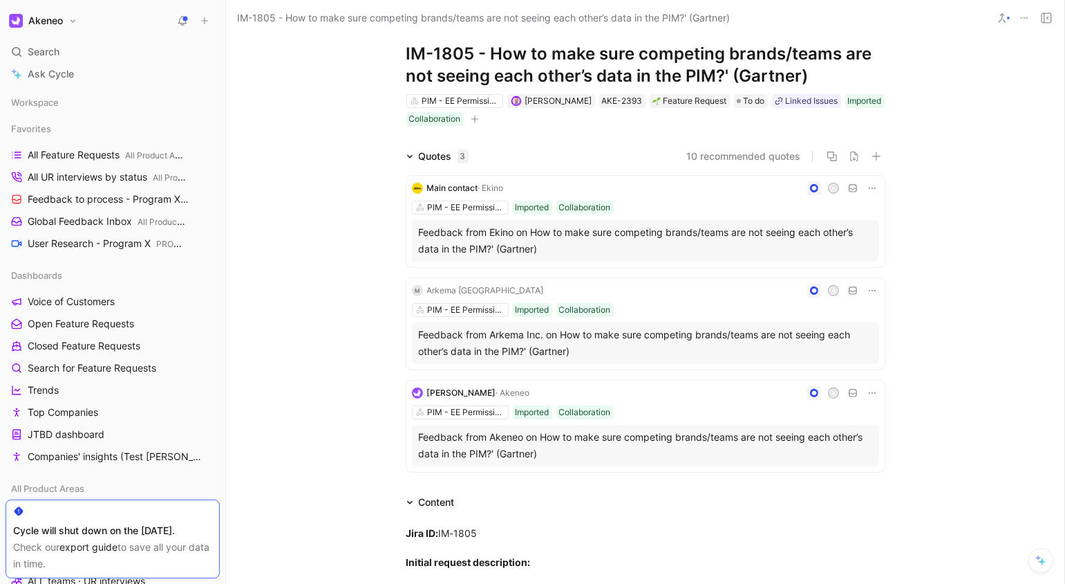
scroll to position [50, 0]
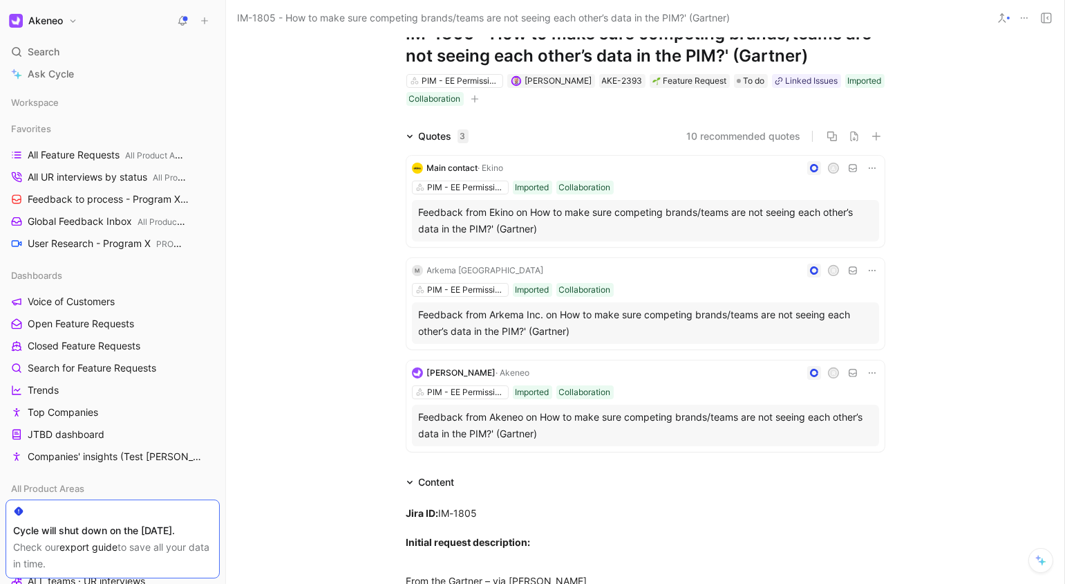
click at [1018, 228] on div "Quotes 3 10 recommended quotes Main contact · Ekino A PIM - EE Permissions Impo…" at bounding box center [645, 292] width 839 height 329
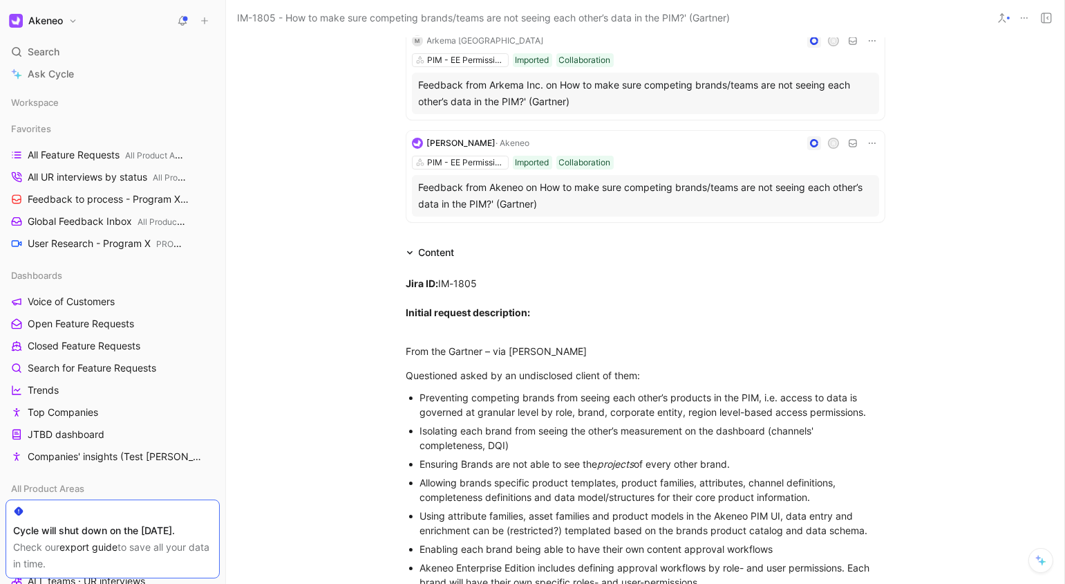
scroll to position [467, 0]
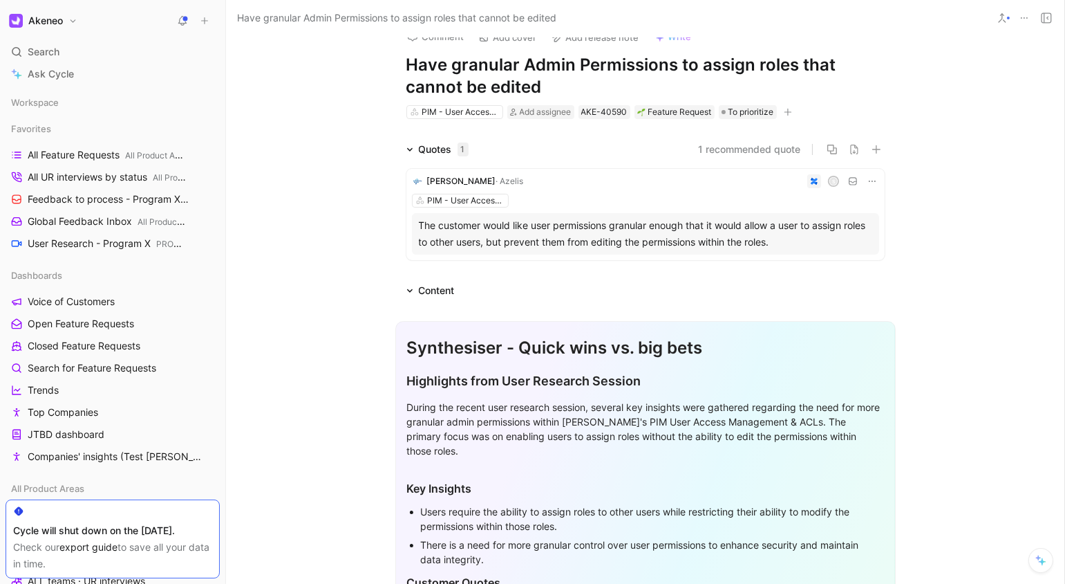
scroll to position [324, 0]
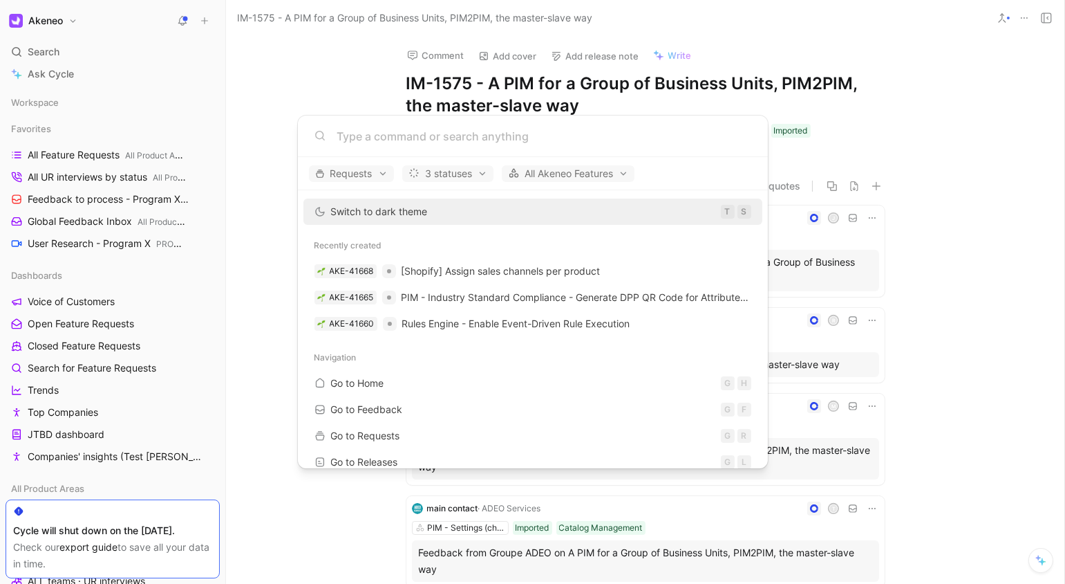
click at [971, 283] on body "Akeneo Search ⌘ K Ask Cycle Workspace Favorites All Feature Requests All Produc…" at bounding box center [532, 292] width 1065 height 584
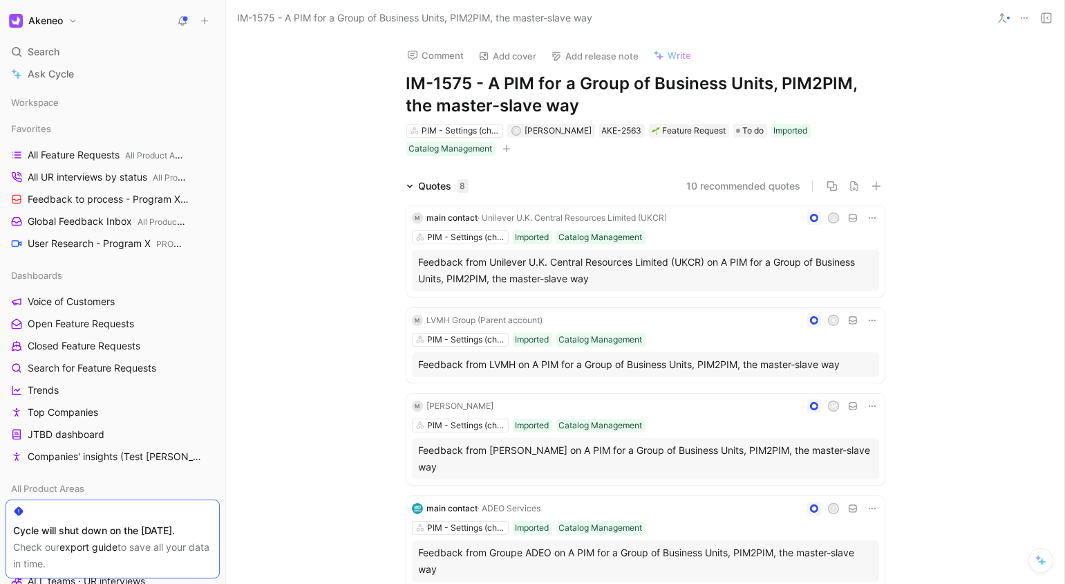
click at [971, 283] on div "Quotes 8 10 recommended quotes m main contact · Unilever U.K. Central Resources…" at bounding box center [645, 573] width 839 height 791
